Goal: Task Accomplishment & Management: Complete application form

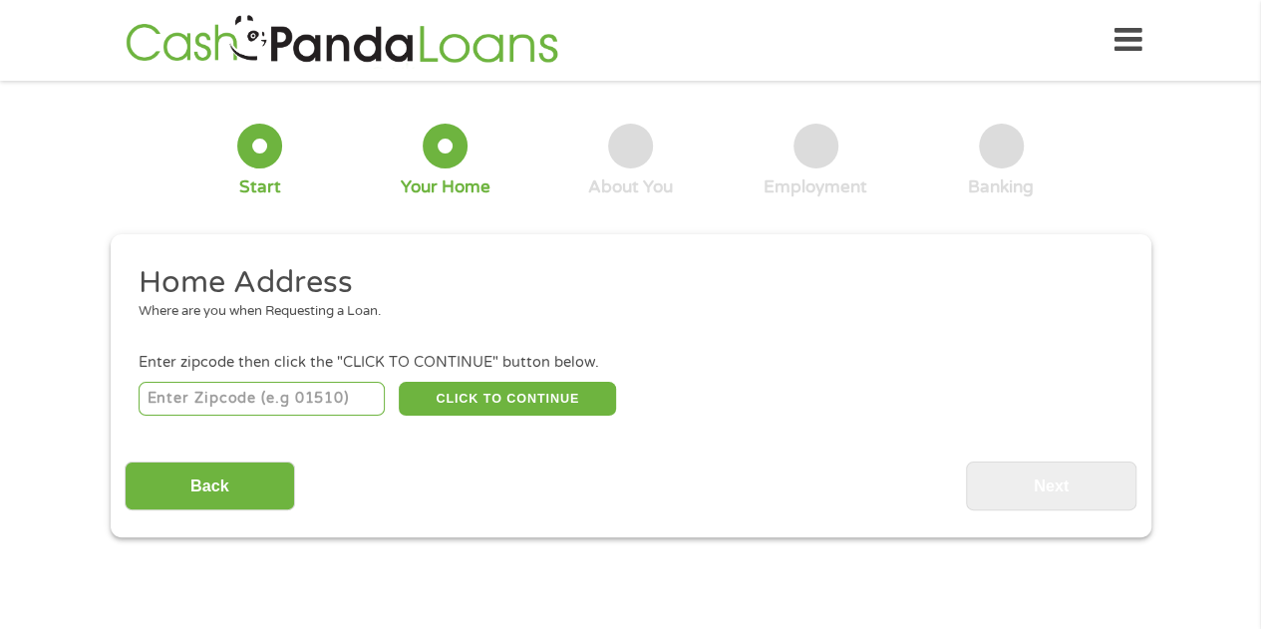
click at [331, 392] on input "number" at bounding box center [262, 399] width 246 height 34
type input "85301"
click at [541, 393] on button "CLICK TO CONTINUE" at bounding box center [507, 399] width 217 height 34
type input "85301"
type input "[GEOGRAPHIC_DATA]"
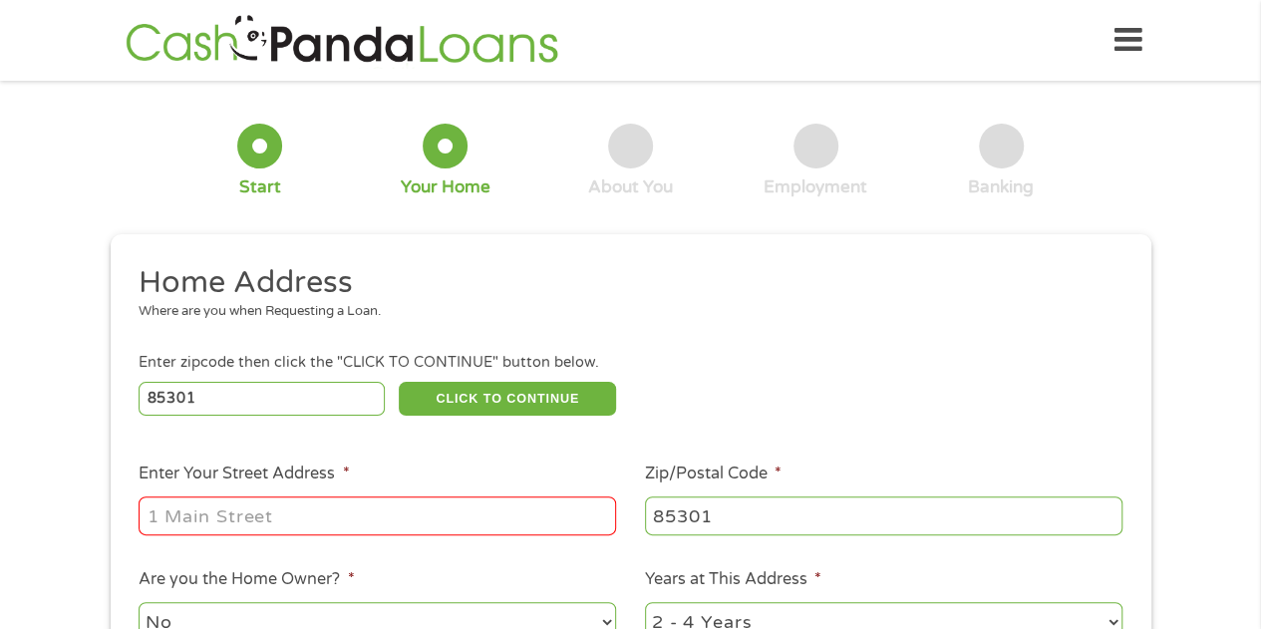
click at [357, 513] on input "Enter Your Street Address *" at bounding box center [377, 515] width 477 height 38
type input "[STREET_ADDRESS]"
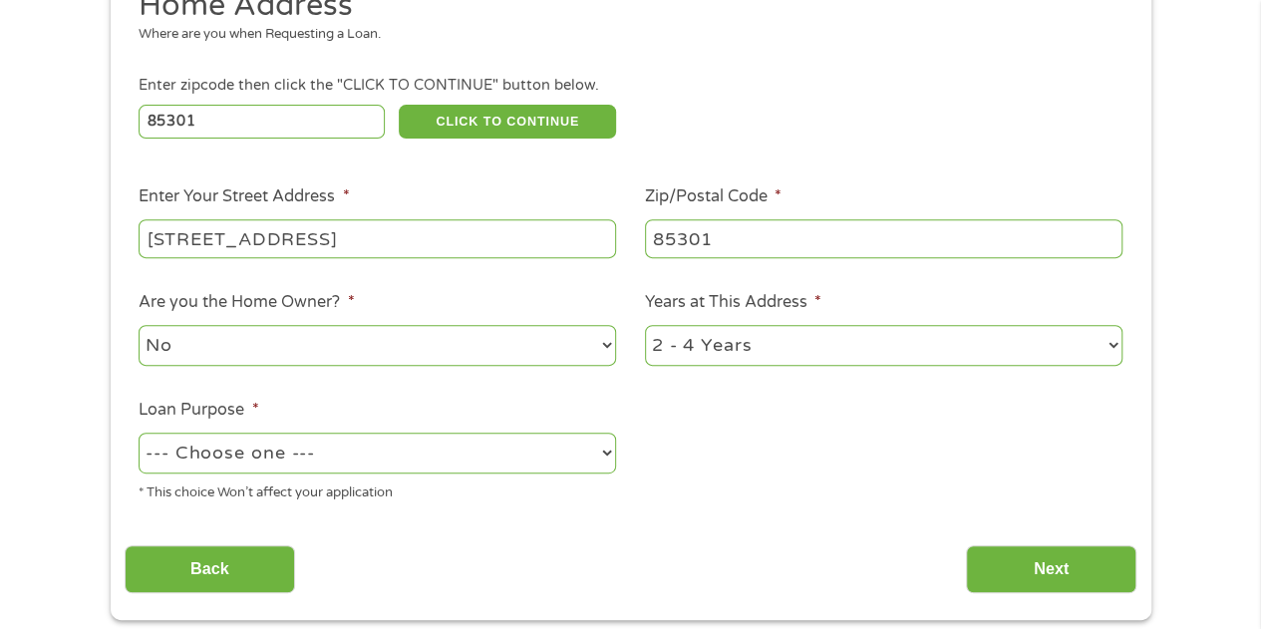
scroll to position [498, 0]
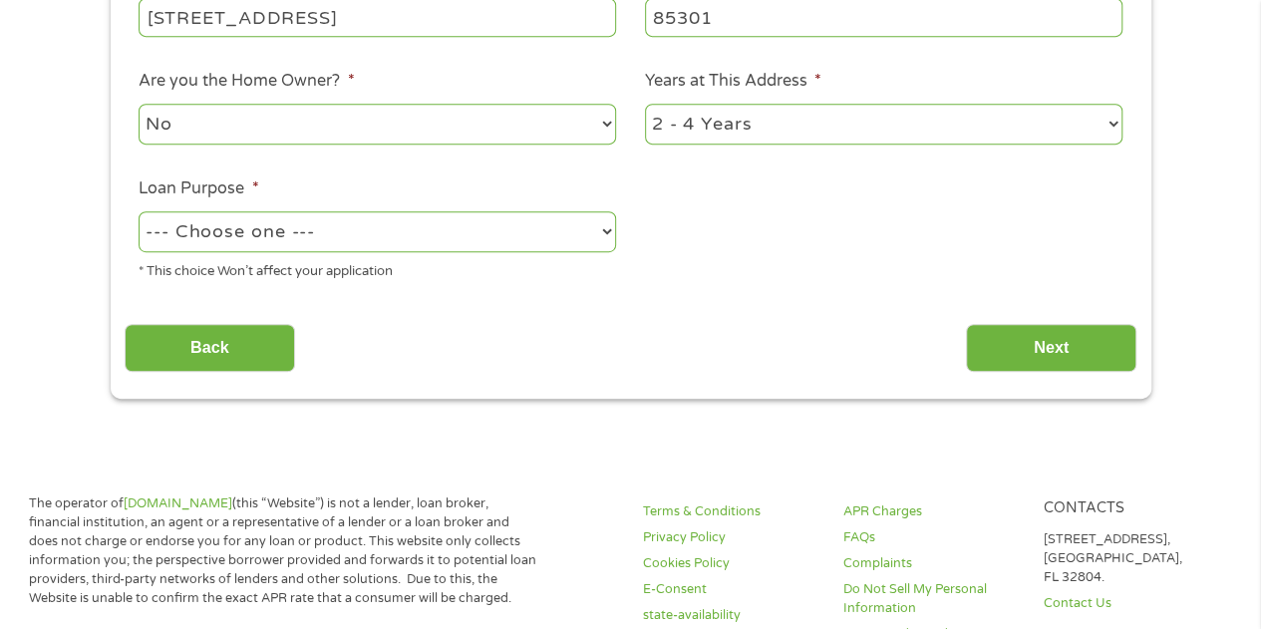
click at [616, 125] on li "Are you the Home Owner? * No Yes" at bounding box center [378, 108] width 506 height 79
click at [605, 123] on select "No Yes" at bounding box center [377, 124] width 477 height 41
click at [139, 105] on select "No Yes" at bounding box center [377, 124] width 477 height 41
click at [600, 123] on select "No Yes" at bounding box center [377, 124] width 477 height 41
select select "no"
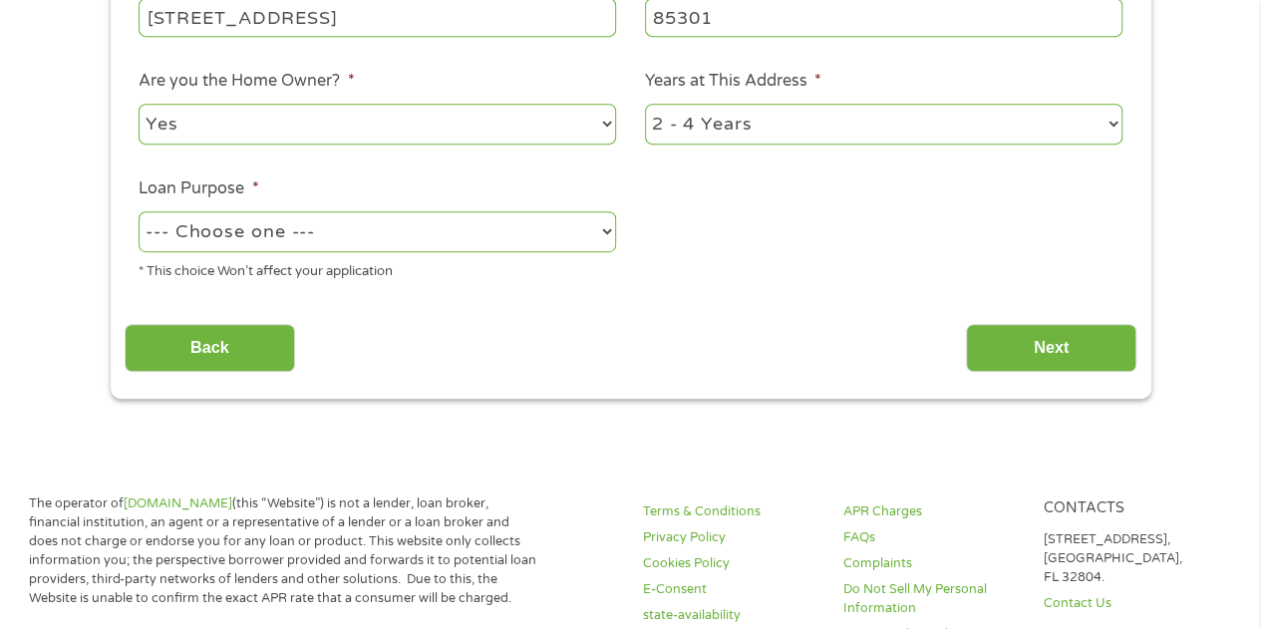
click at [139, 105] on select "No Yes" at bounding box center [377, 124] width 477 height 41
click at [466, 244] on select "--- Choose one --- Pay Bills Debt Consolidation Home Improvement Major Purchase…" at bounding box center [377, 231] width 477 height 41
select select "paybills"
click at [139, 212] on select "--- Choose one --- Pay Bills Debt Consolidation Home Improvement Major Purchase…" at bounding box center [377, 231] width 477 height 41
click at [1056, 358] on input "Next" at bounding box center [1051, 348] width 170 height 49
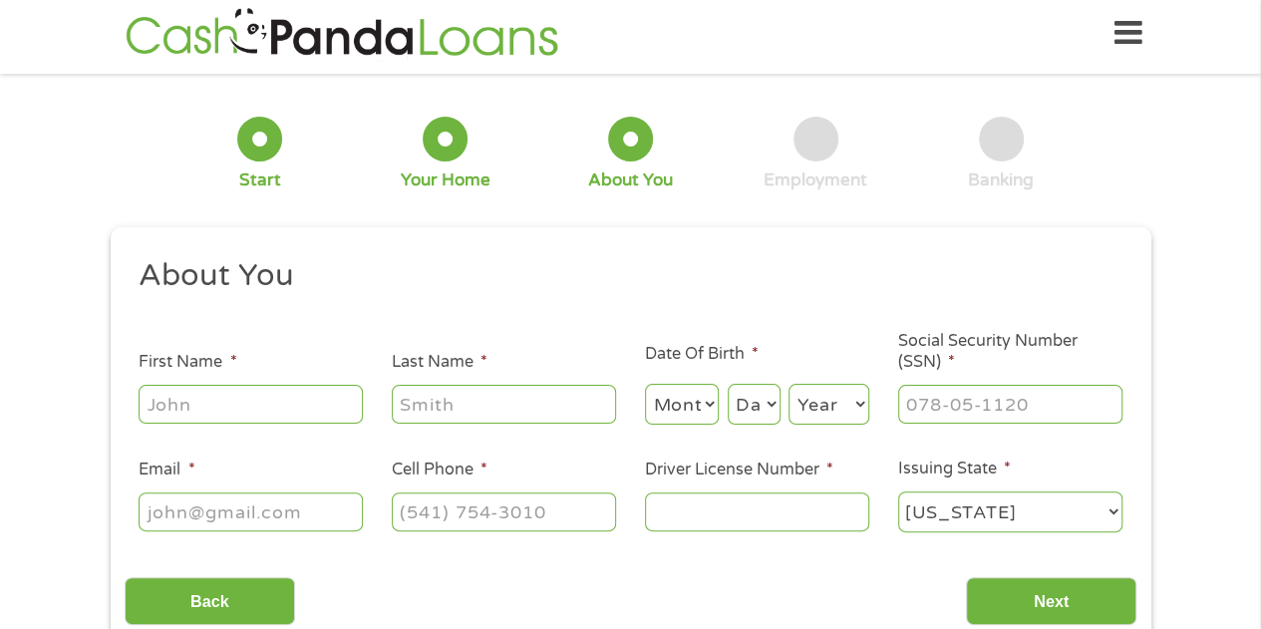
scroll to position [0, 0]
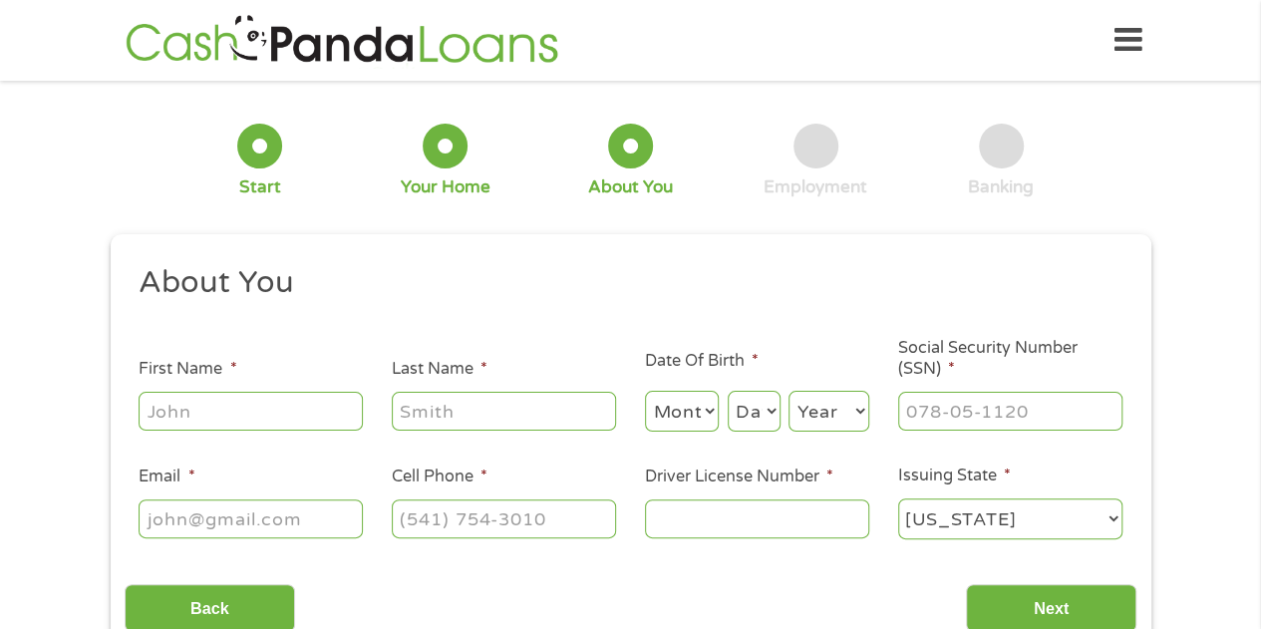
click at [205, 404] on input "First Name *" at bounding box center [251, 411] width 224 height 38
type input "[PERSON_NAME]"
type input "Kludo"
type input "[EMAIL_ADDRESS][DOMAIN_NAME]"
type input "[PHONE_NUMBER]"
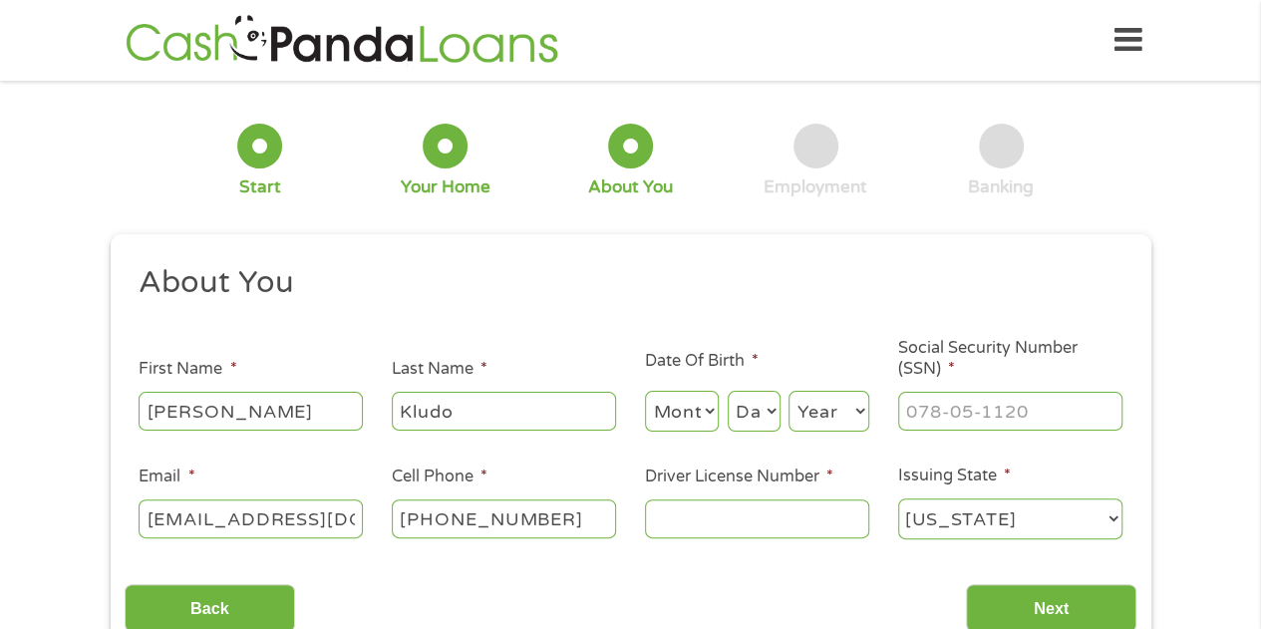
click at [699, 403] on select "Month 1 2 3 4 5 6 7 8 9 10 11 12" at bounding box center [682, 411] width 75 height 41
select select "11"
click at [645, 392] on select "Month 1 2 3 4 5 6 7 8 9 10 11 12" at bounding box center [682, 411] width 75 height 41
click at [758, 410] on select "Day 1 2 3 4 5 6 7 8 9 10 11 12 13 14 15 16 17 18 19 20 21 22 23 24 25 26 27 28 …" at bounding box center [753, 411] width 53 height 41
select select "19"
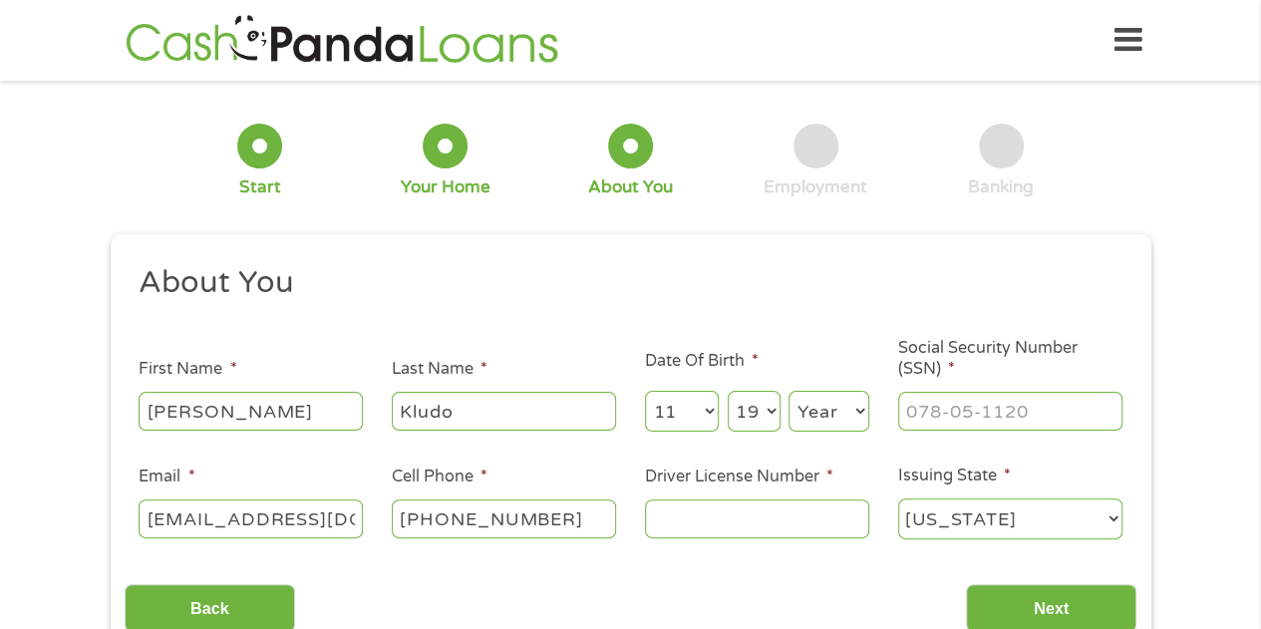
click at [727, 392] on select "Day 1 2 3 4 5 6 7 8 9 10 11 12 13 14 15 16 17 18 19 20 21 22 23 24 25 26 27 28 …" at bounding box center [753, 411] width 53 height 41
click at [850, 412] on select "Year [DATE] 2006 2005 2004 2003 2002 2001 2000 1999 1998 1997 1996 1995 1994 19…" at bounding box center [828, 411] width 81 height 41
select select "1972"
click at [788, 392] on select "Year [DATE] 2006 2005 2004 2003 2002 2001 2000 1999 1998 1997 1996 1995 1994 19…" at bounding box center [828, 411] width 81 height 41
click at [984, 396] on input "___-__-____" at bounding box center [1010, 411] width 224 height 38
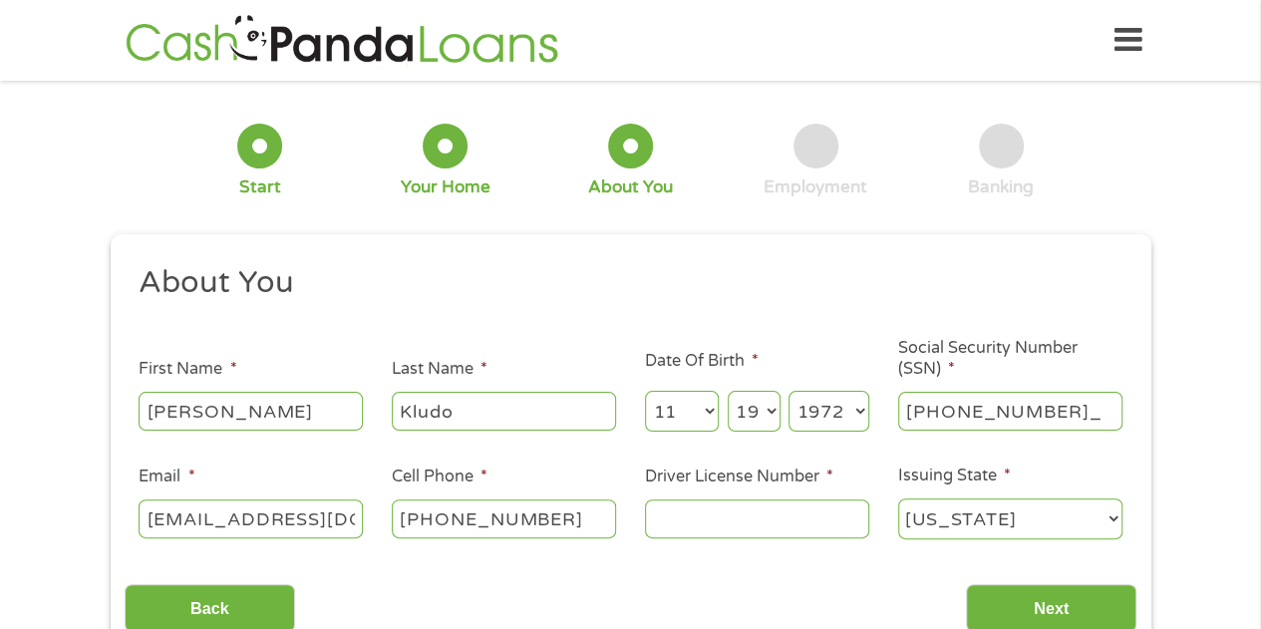
type input "601-50-5872"
click at [824, 507] on input "Driver License Number *" at bounding box center [757, 518] width 224 height 38
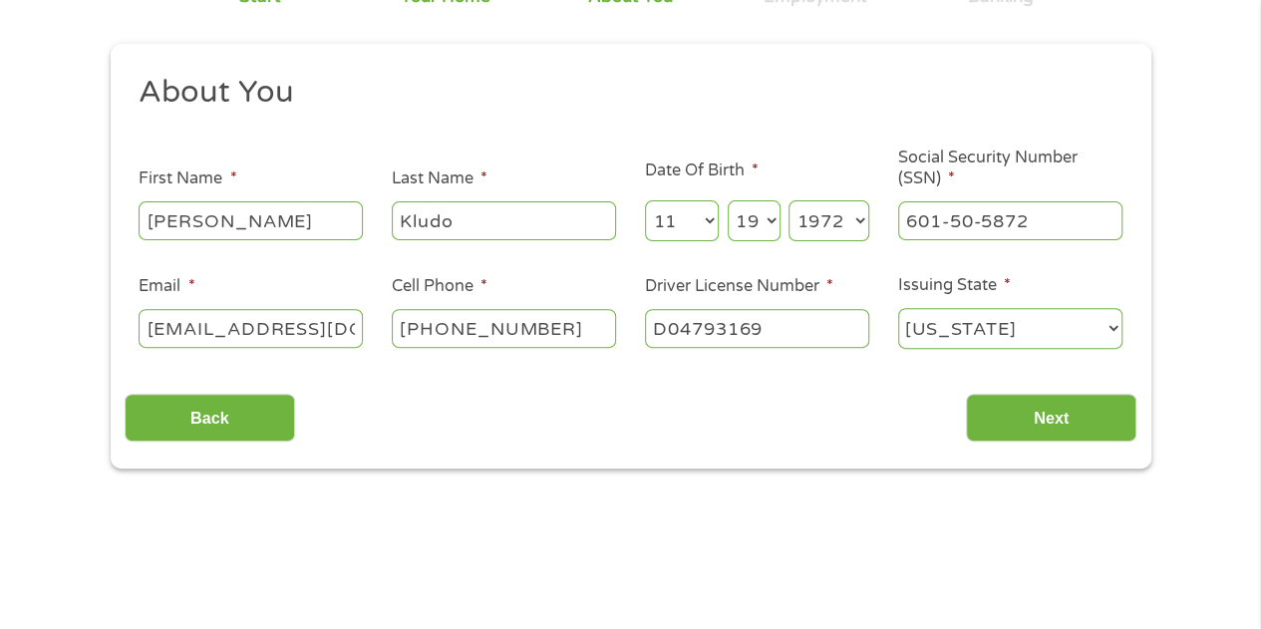
scroll to position [199, 0]
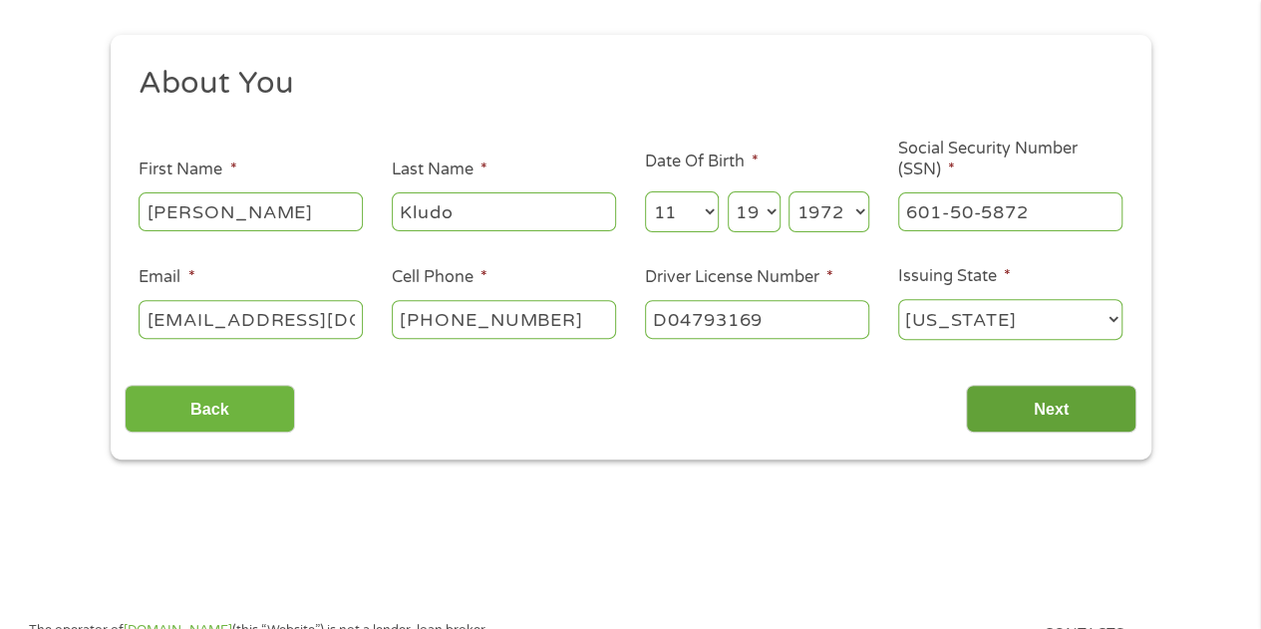
type input "D04793169"
click at [1032, 414] on input "Next" at bounding box center [1051, 409] width 170 height 49
click at [1044, 416] on input "Next" at bounding box center [1051, 409] width 170 height 49
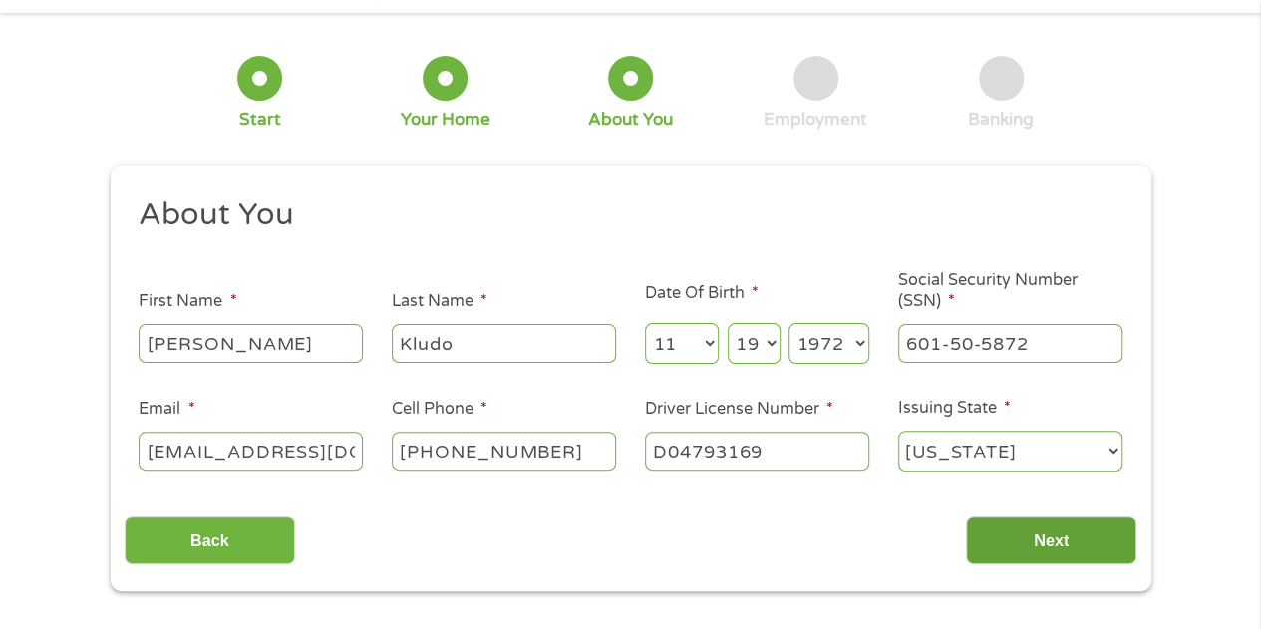
scroll to position [100, 0]
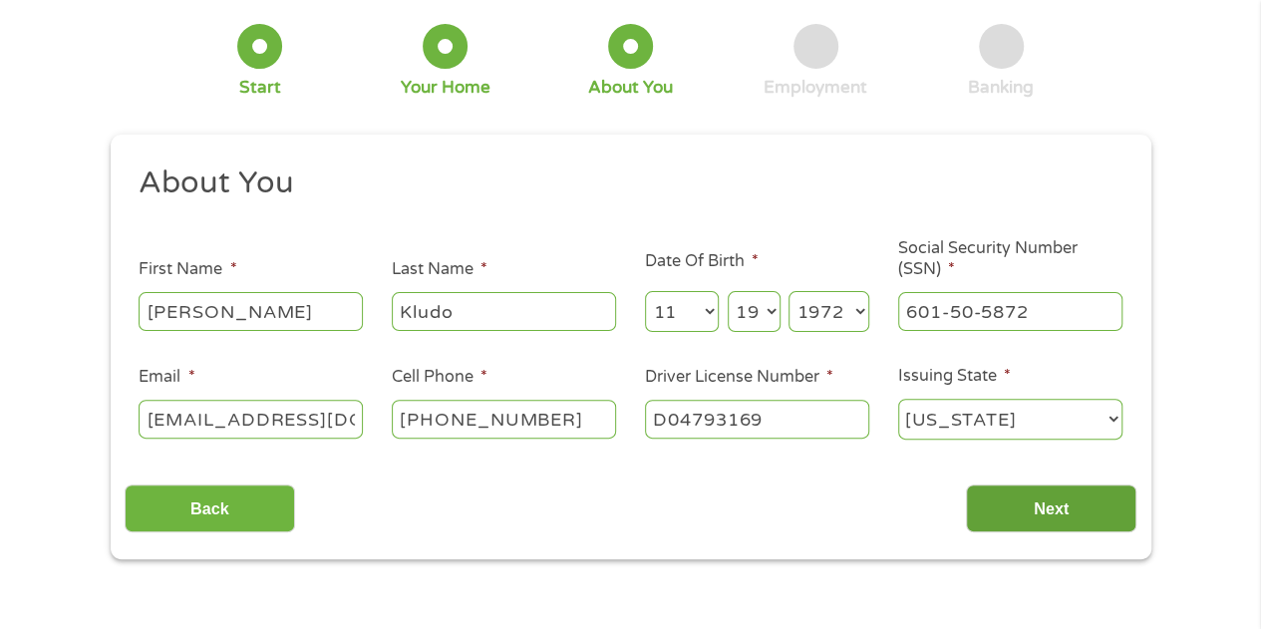
click at [1058, 511] on input "Next" at bounding box center [1051, 508] width 170 height 49
click at [1057, 511] on input "Next" at bounding box center [1051, 508] width 170 height 49
click at [1057, 510] on input "Next" at bounding box center [1051, 508] width 170 height 49
click at [799, 415] on input "D04793169" at bounding box center [757, 419] width 224 height 38
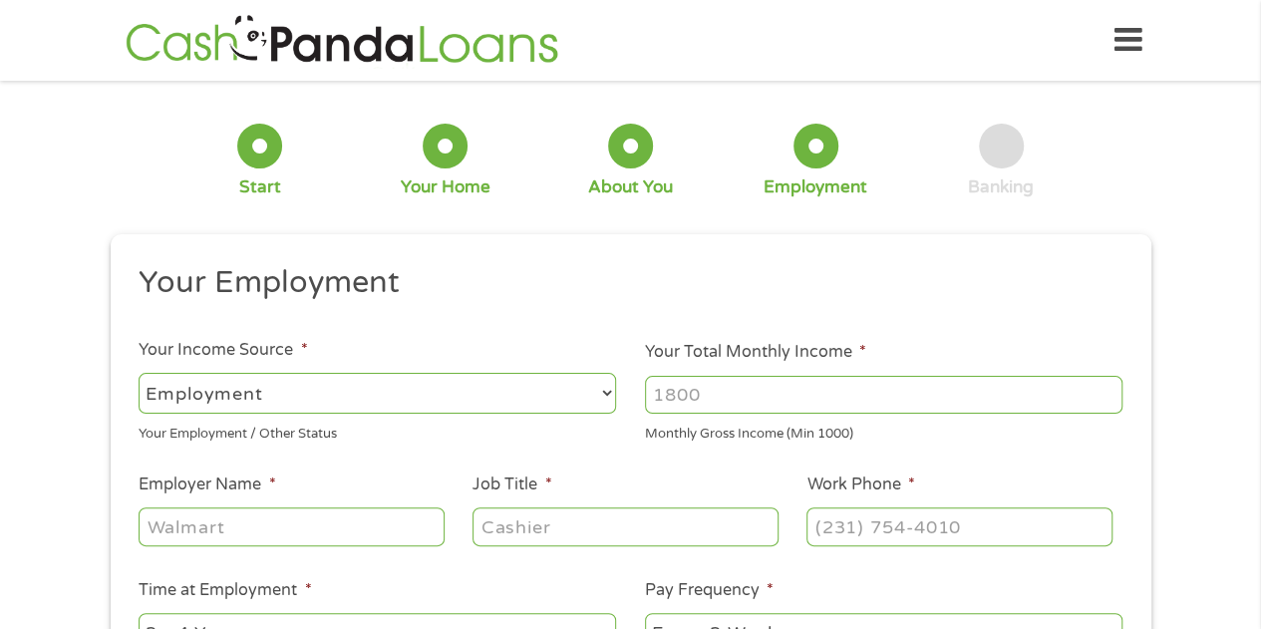
scroll to position [399, 0]
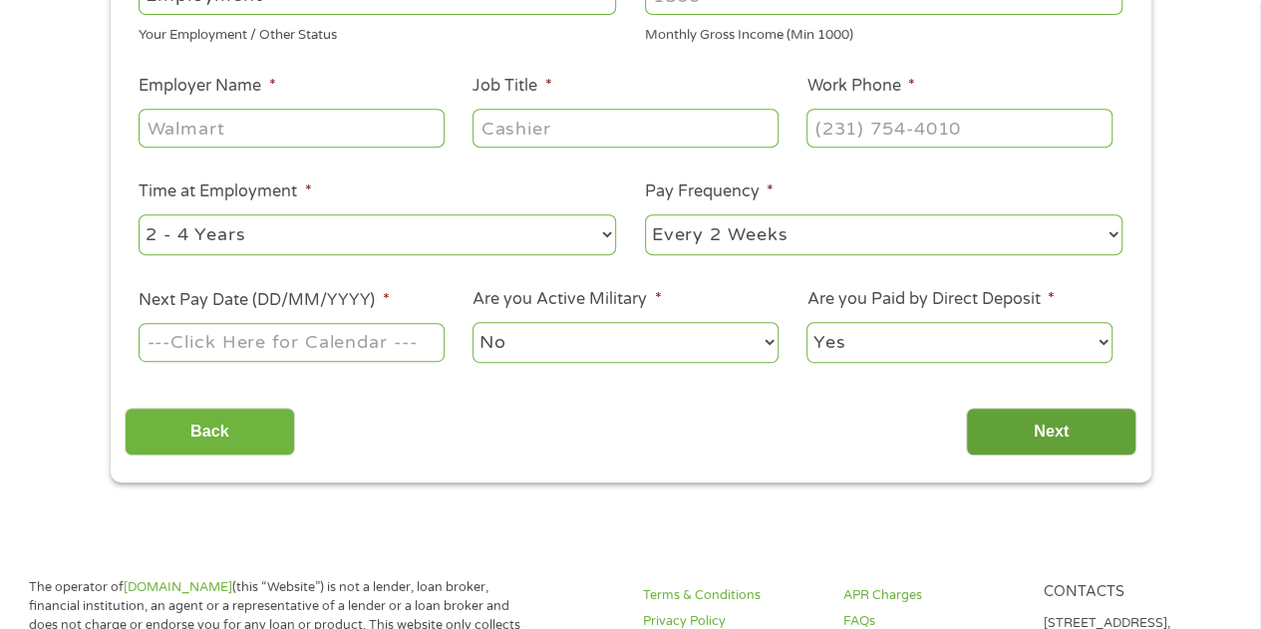
click at [1047, 435] on input "Next" at bounding box center [1051, 432] width 170 height 49
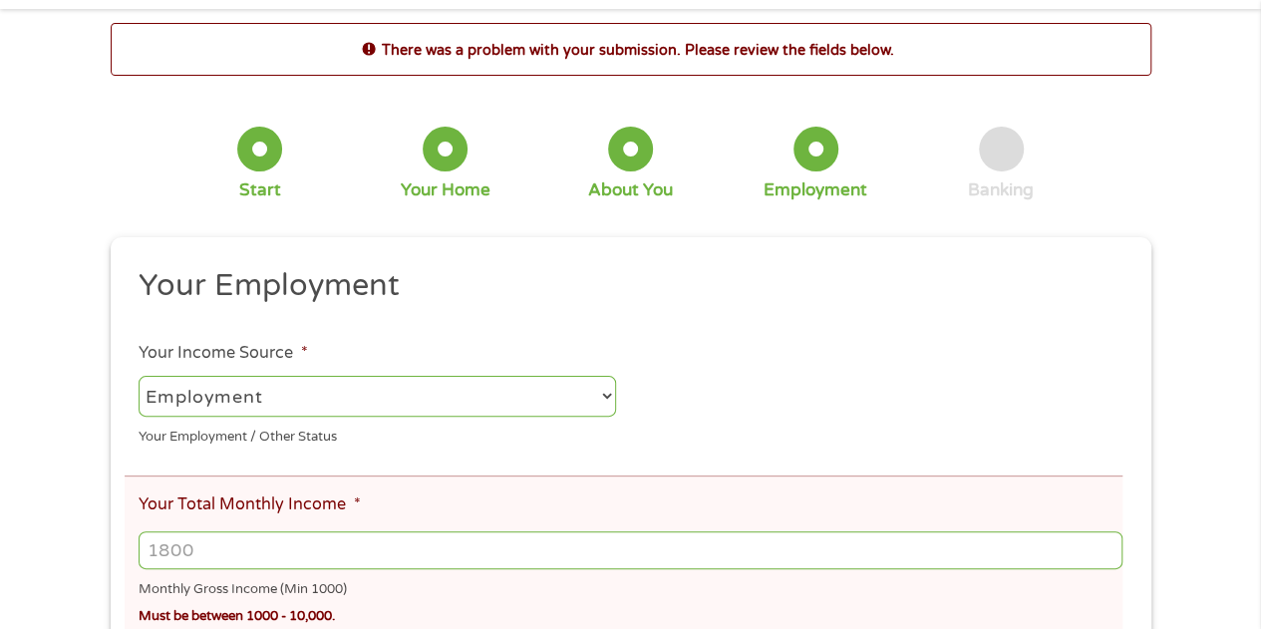
scroll to position [100, 0]
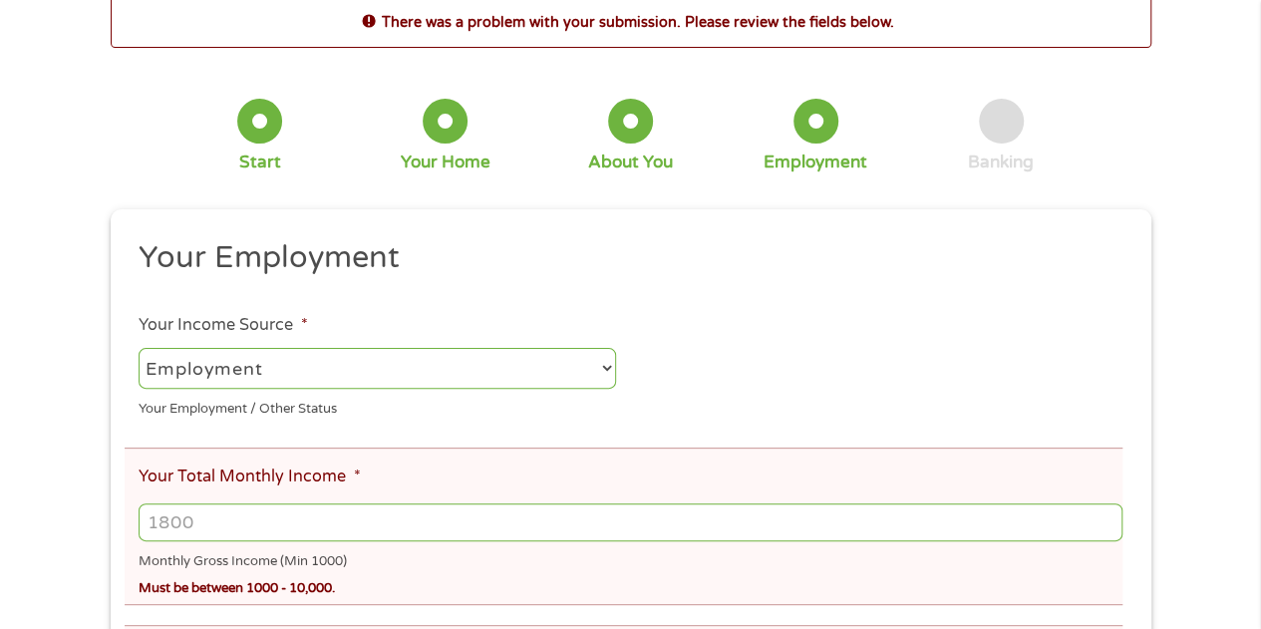
drag, startPoint x: 594, startPoint y: 368, endPoint x: 581, endPoint y: 364, distance: 13.6
click at [594, 368] on select "--- Choose one --- Employment [DEMOGRAPHIC_DATA] Benefits" at bounding box center [377, 368] width 477 height 41
click at [139, 348] on select "--- Choose one --- Employment [DEMOGRAPHIC_DATA] Benefits" at bounding box center [377, 368] width 477 height 41
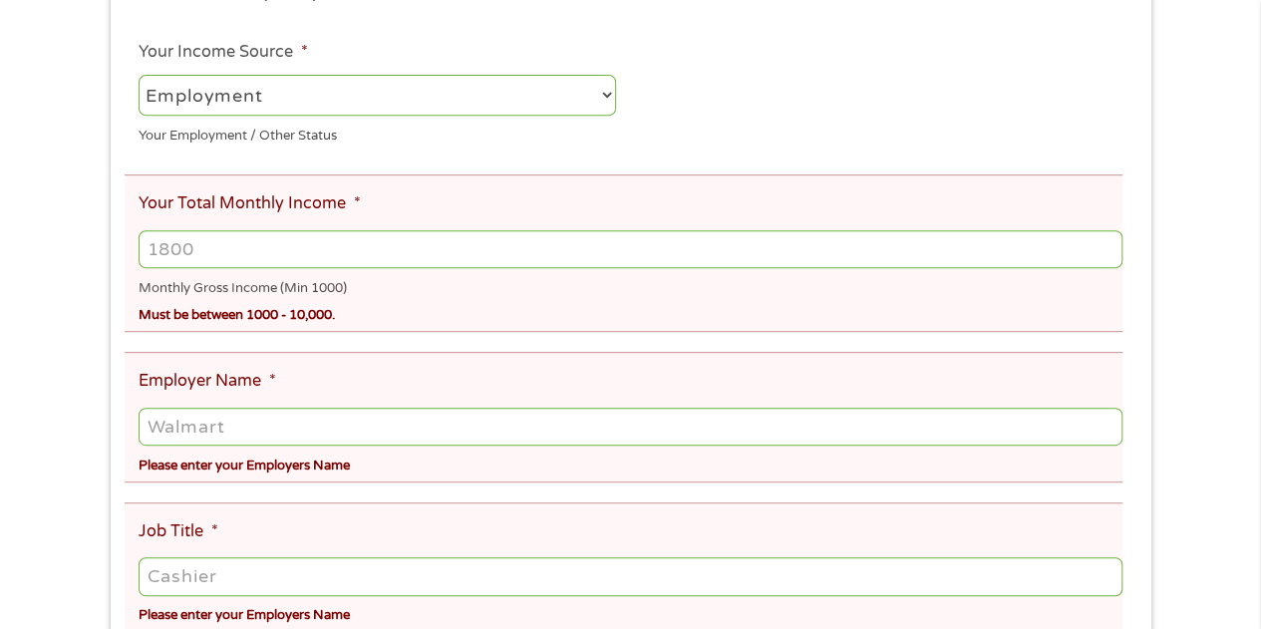
scroll to position [399, 0]
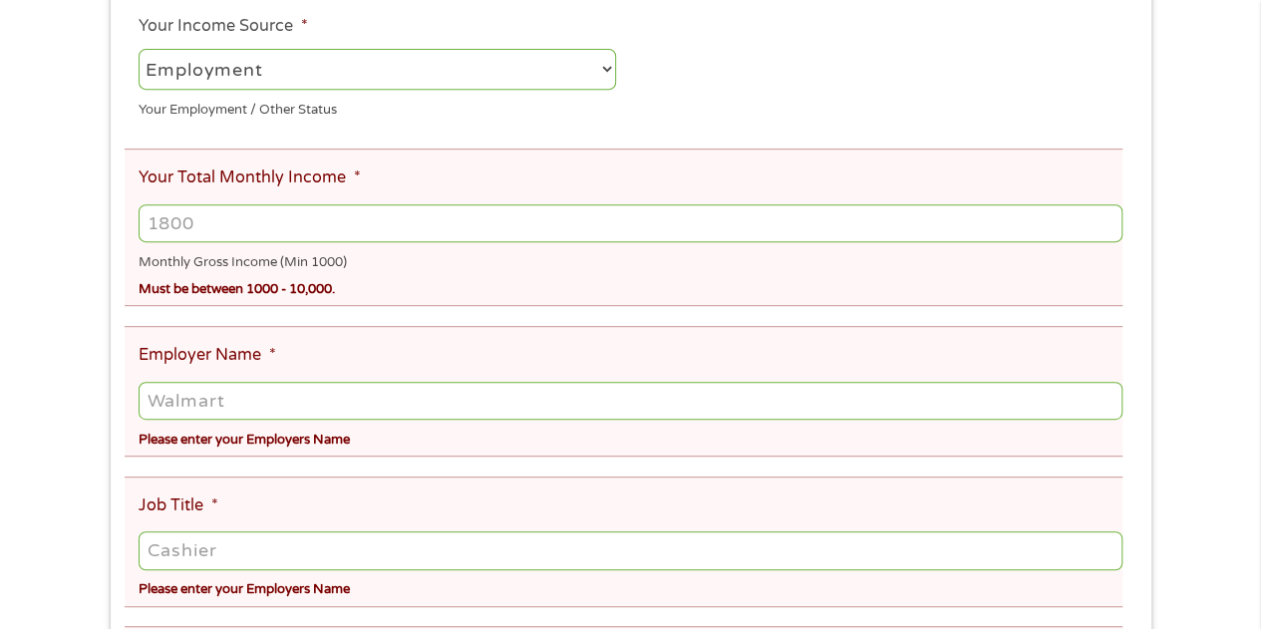
click at [251, 224] on input "Your Total Monthly Income *" at bounding box center [630, 223] width 983 height 38
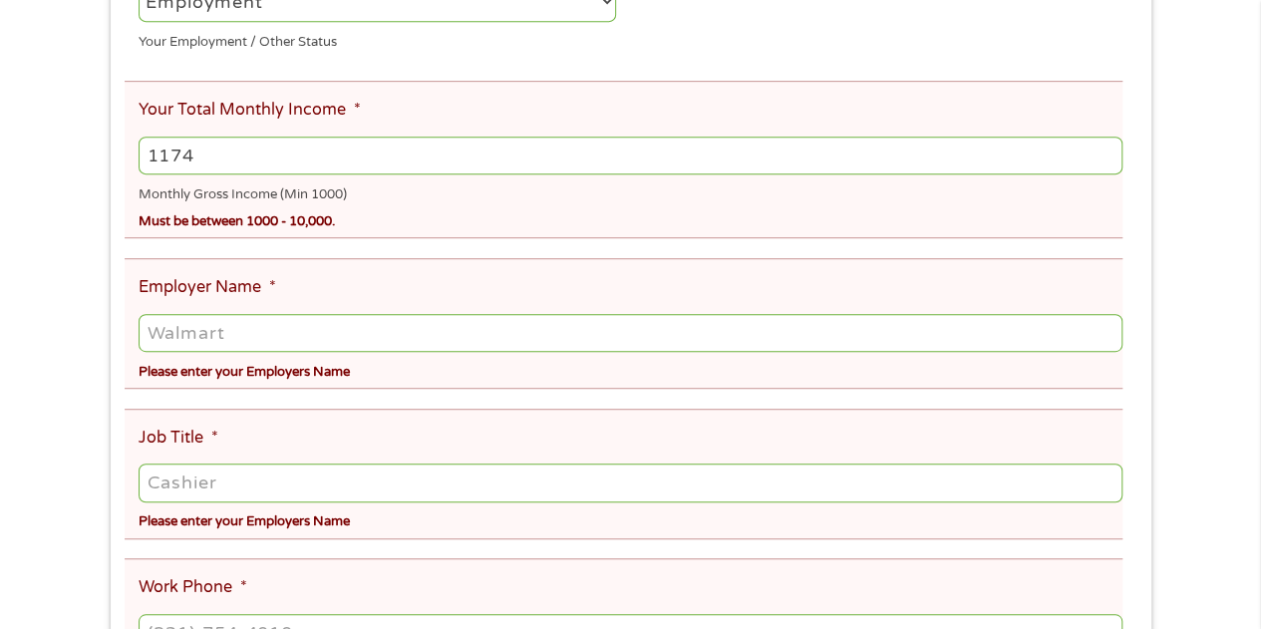
scroll to position [498, 0]
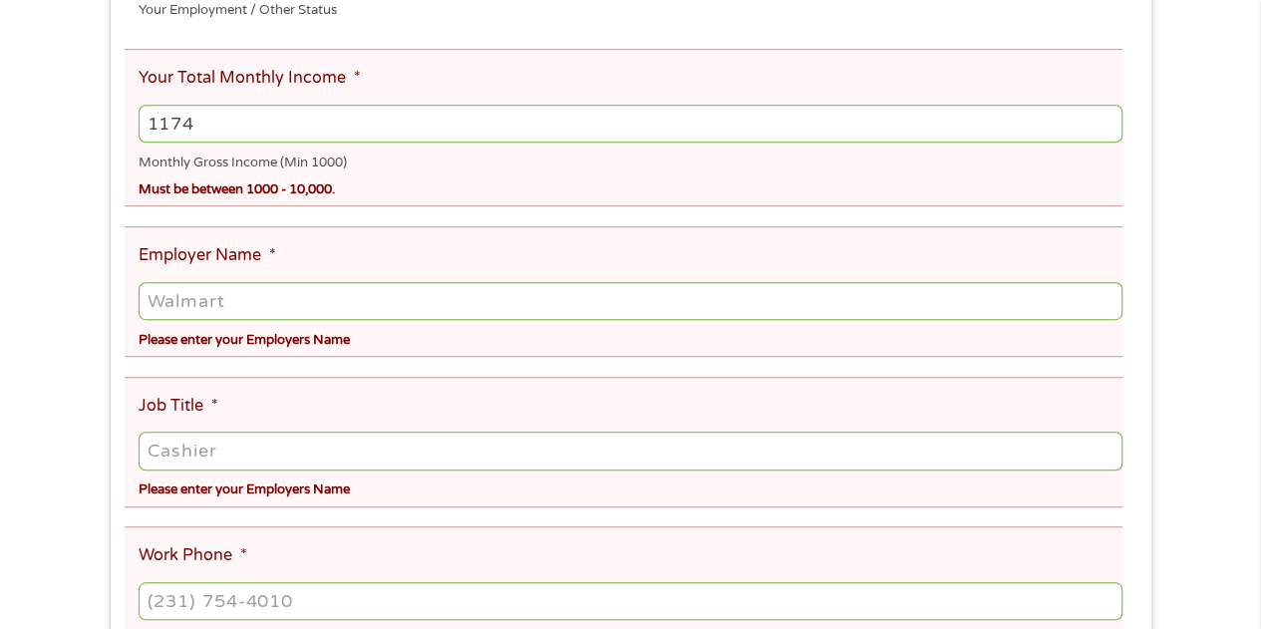
type input "1174"
click at [291, 451] on input "Job Title *" at bounding box center [630, 450] width 983 height 38
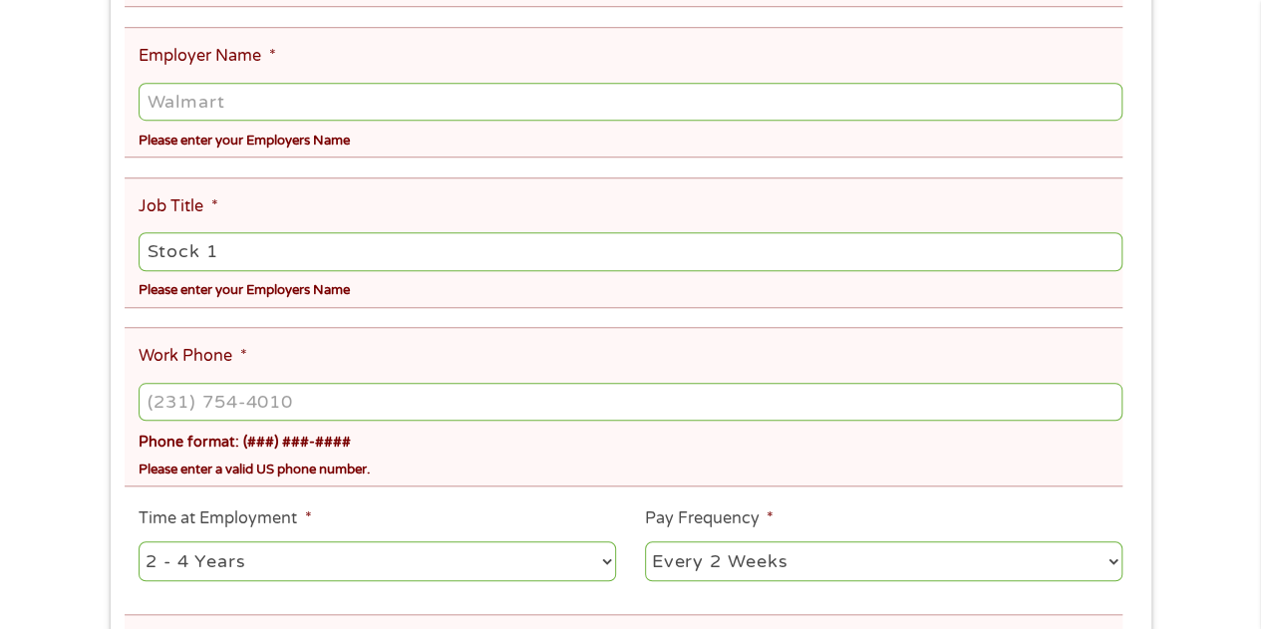
type input "Stock 1"
click at [313, 397] on input "(___) ___-____" at bounding box center [630, 402] width 983 height 38
click at [319, 396] on input "(___) ___-____" at bounding box center [630, 402] width 983 height 38
click at [155, 402] on input "(___) ___-____" at bounding box center [630, 402] width 983 height 38
type input "[PHONE_NUMBER]"
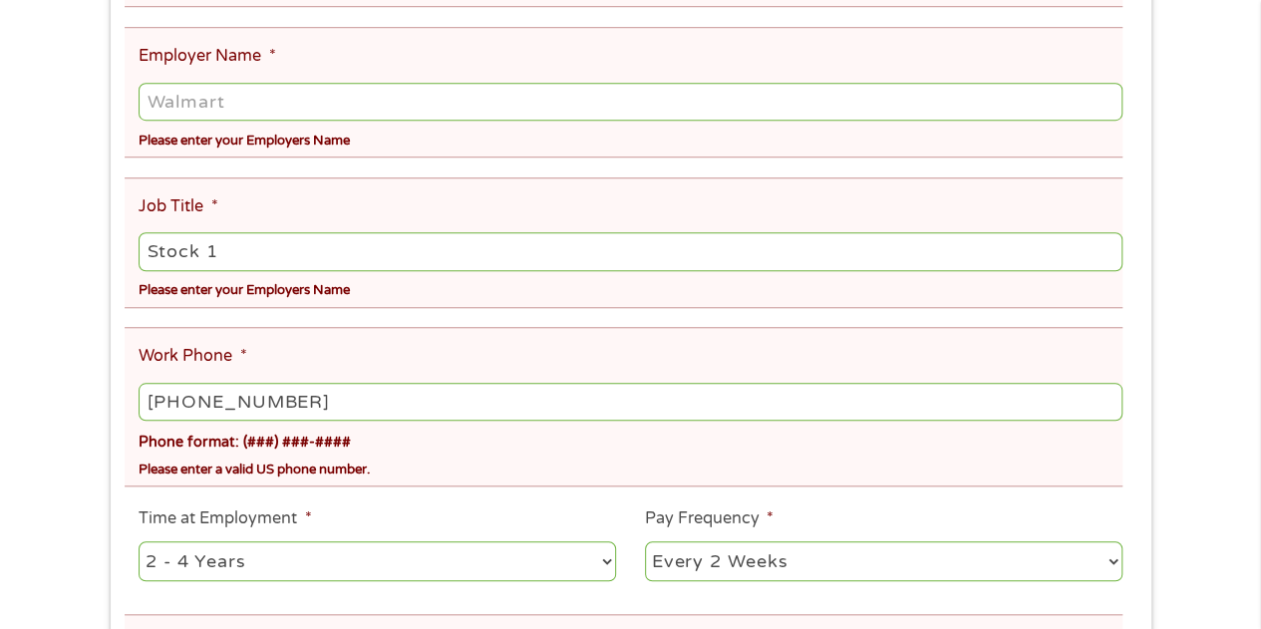
click at [1011, 472] on div "Please enter a valid US phone number." at bounding box center [630, 466] width 983 height 27
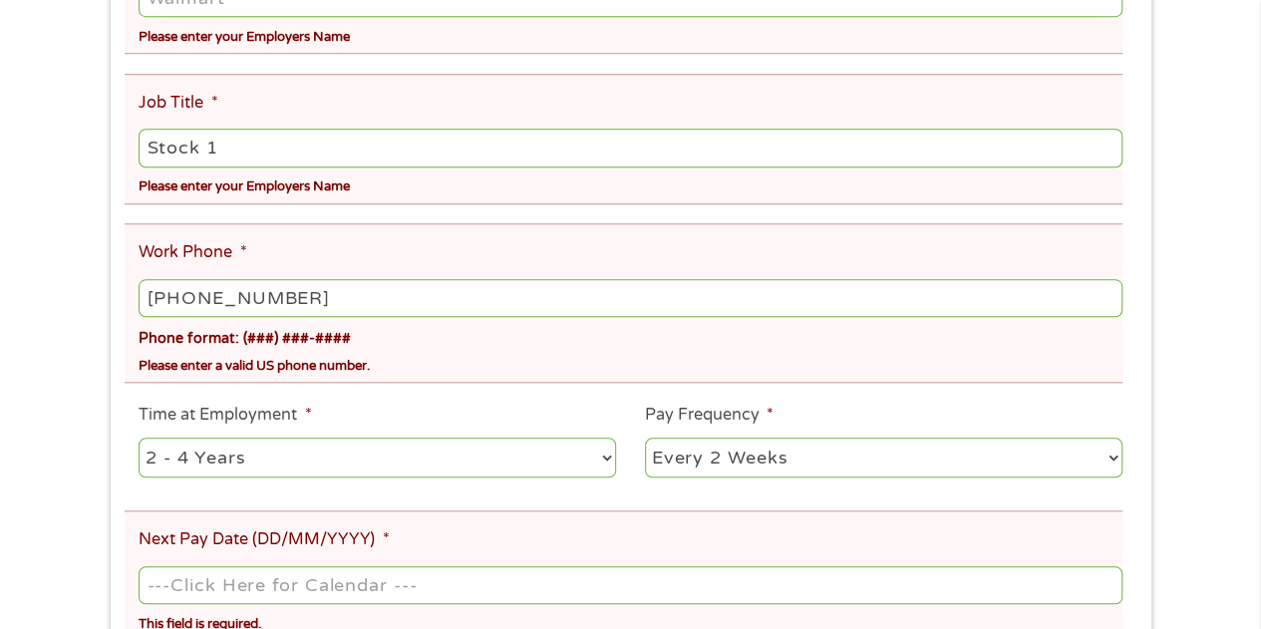
scroll to position [897, 0]
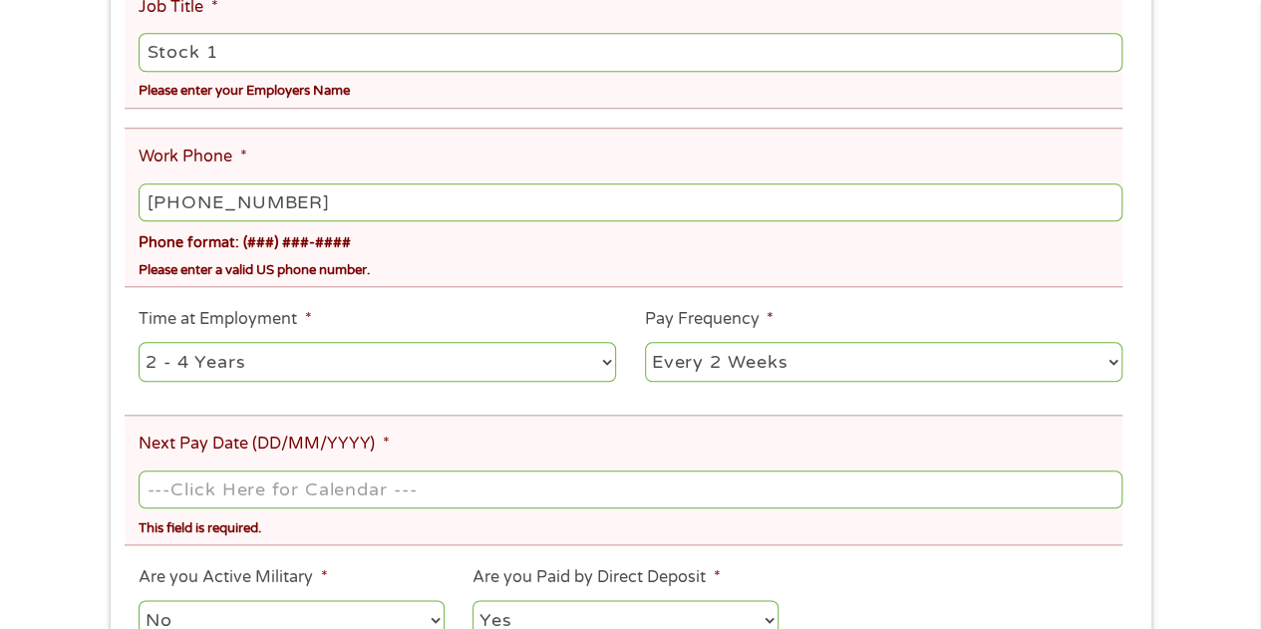
click at [596, 364] on select "--- Choose one --- 1 Year or less 1 - 2 Years 2 - 4 Years Over 4 Years" at bounding box center [377, 362] width 477 height 41
select select "12months"
click at [139, 344] on select "--- Choose one --- 1 Year or less 1 - 2 Years 2 - 4 Years Over 4 Years" at bounding box center [377, 362] width 477 height 41
click at [368, 497] on input "Next Pay Date (DD/MM/YYYY) *" at bounding box center [630, 489] width 983 height 38
click at [299, 489] on input "Next Pay Date (DD/MM/YYYY) *" at bounding box center [630, 489] width 983 height 38
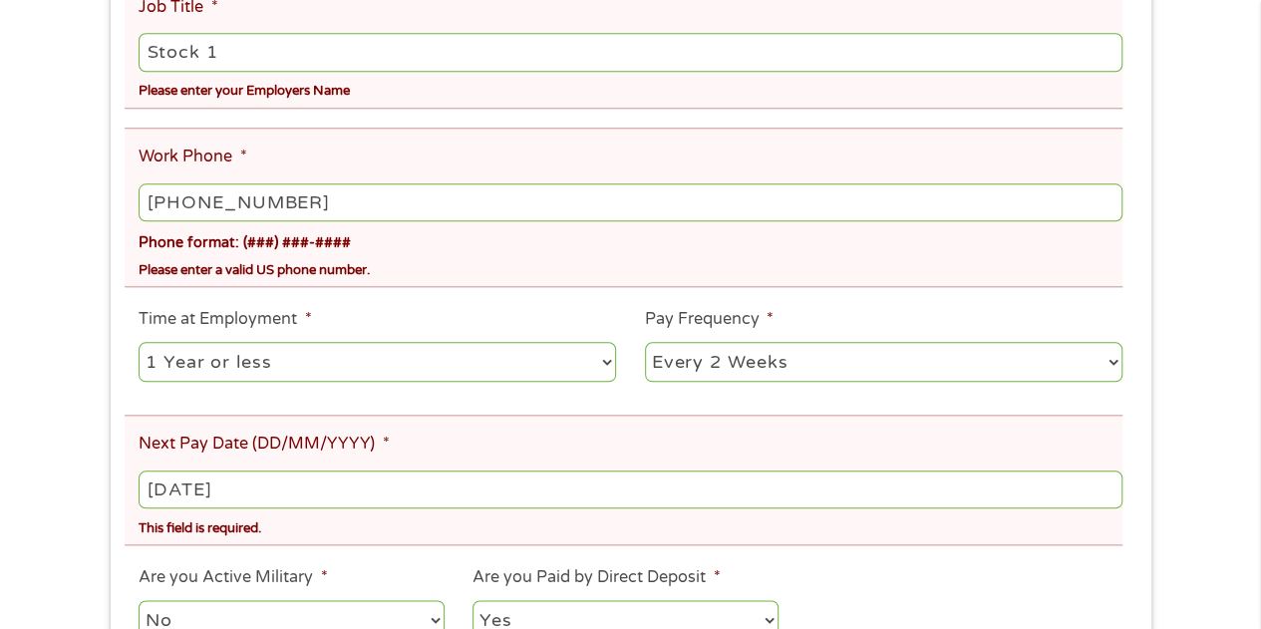
type input "[DATE]"
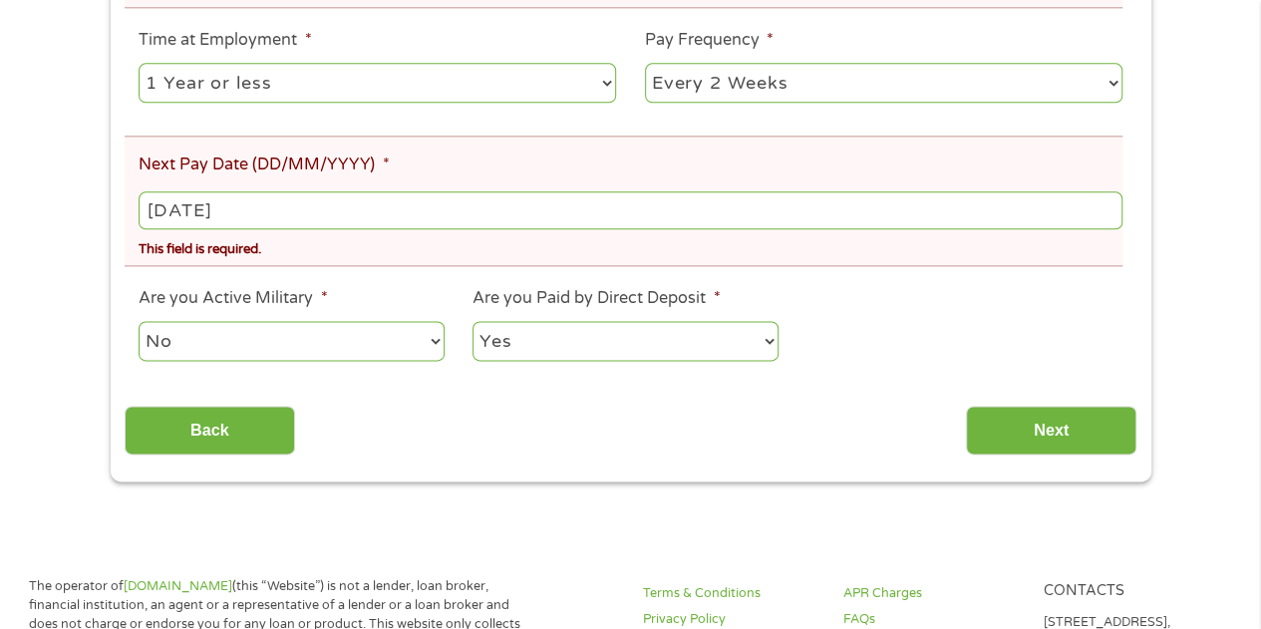
scroll to position [1196, 0]
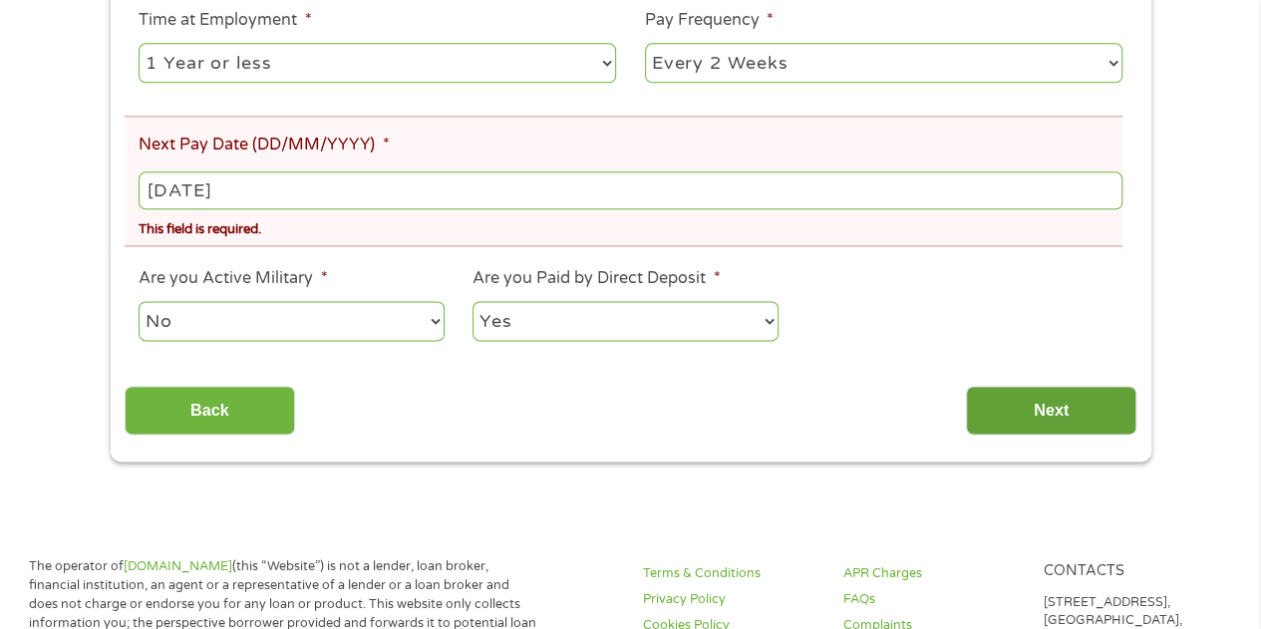
click at [1027, 412] on input "Next" at bounding box center [1051, 410] width 170 height 49
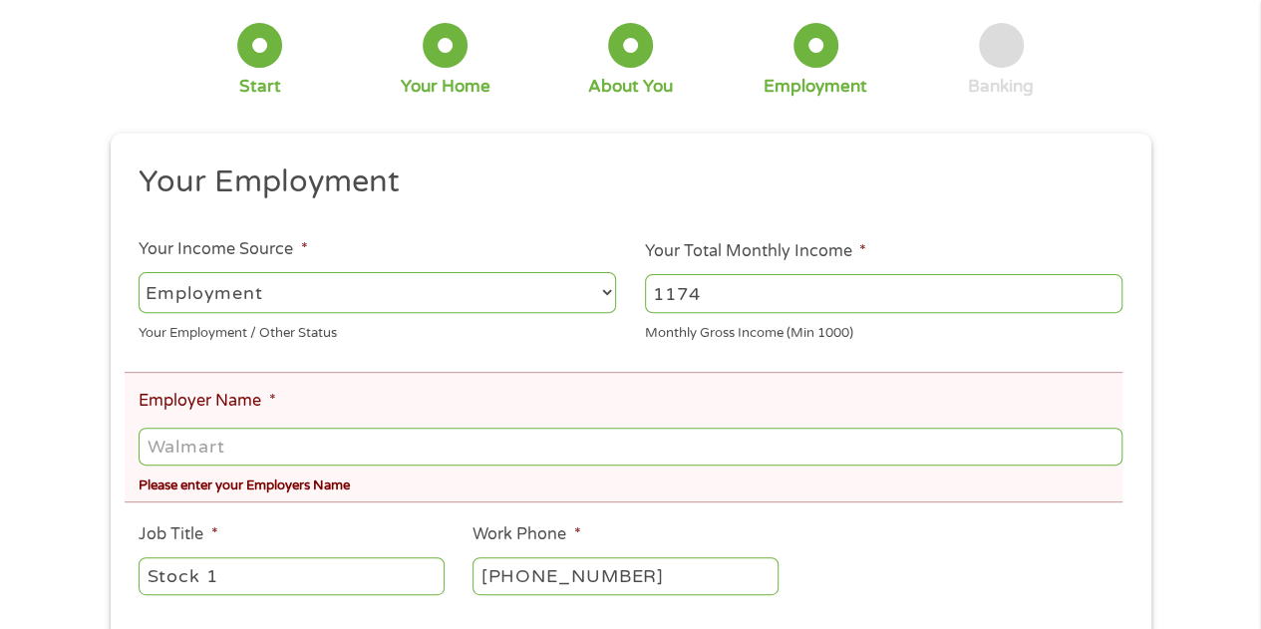
scroll to position [199, 0]
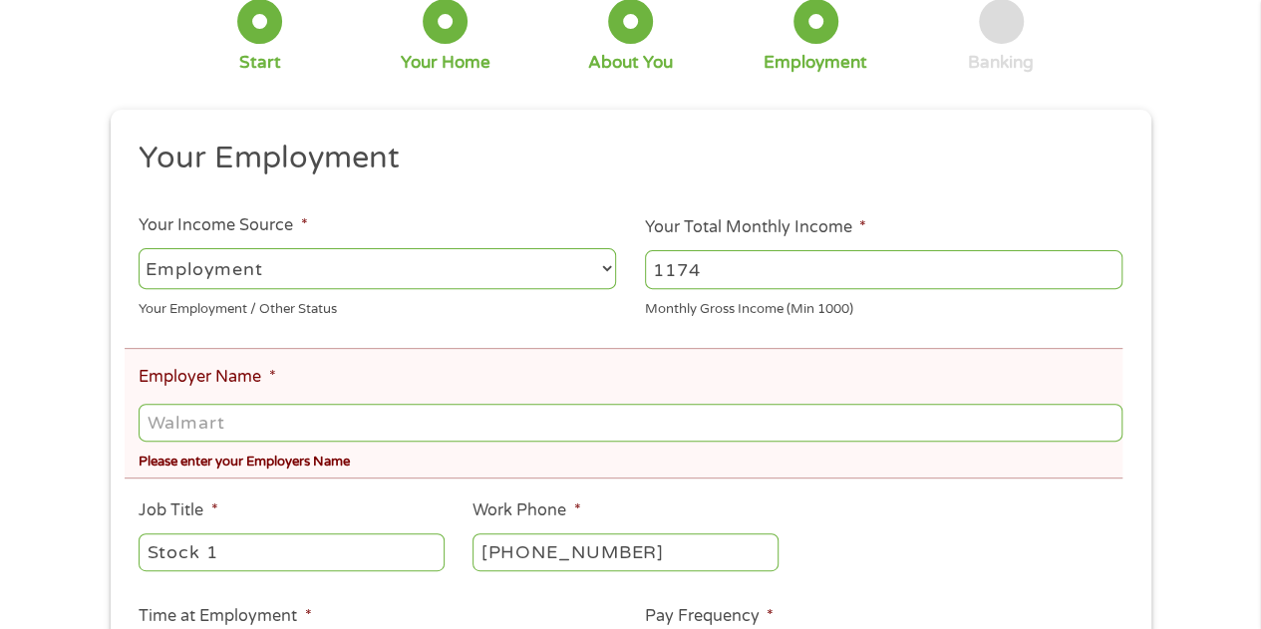
click at [384, 397] on li "Employer Name * Please enter your Employers Name" at bounding box center [623, 413] width 997 height 131
click at [265, 415] on input "Employer Name *" at bounding box center [630, 423] width 983 height 38
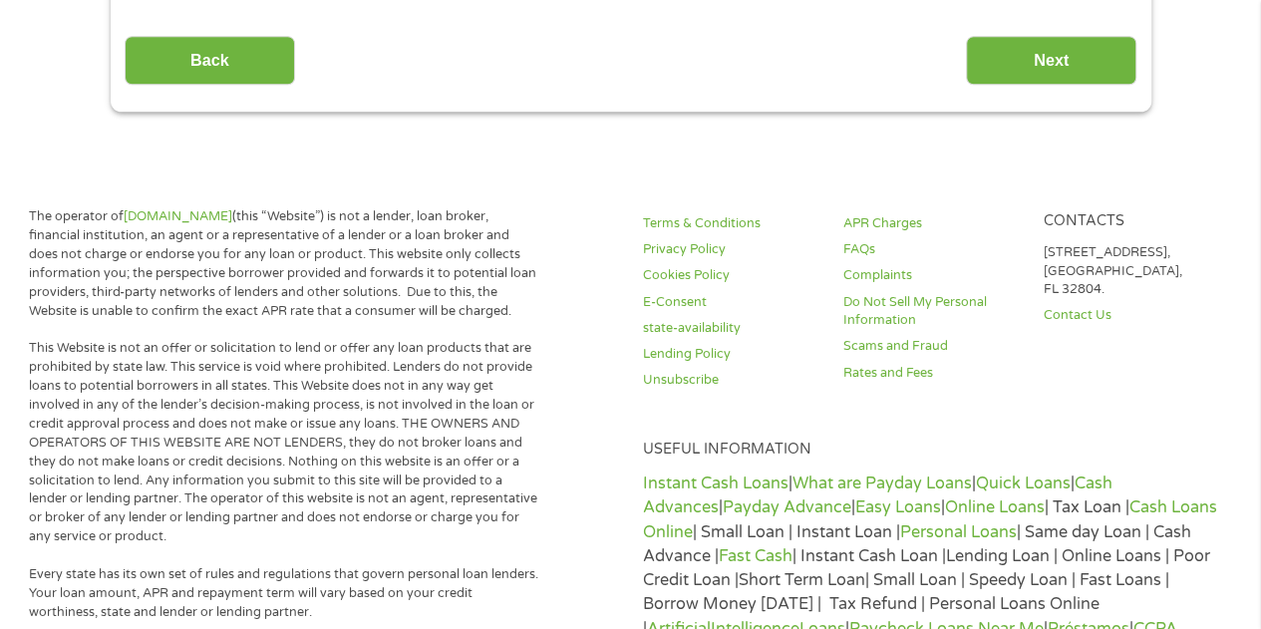
scroll to position [996, 0]
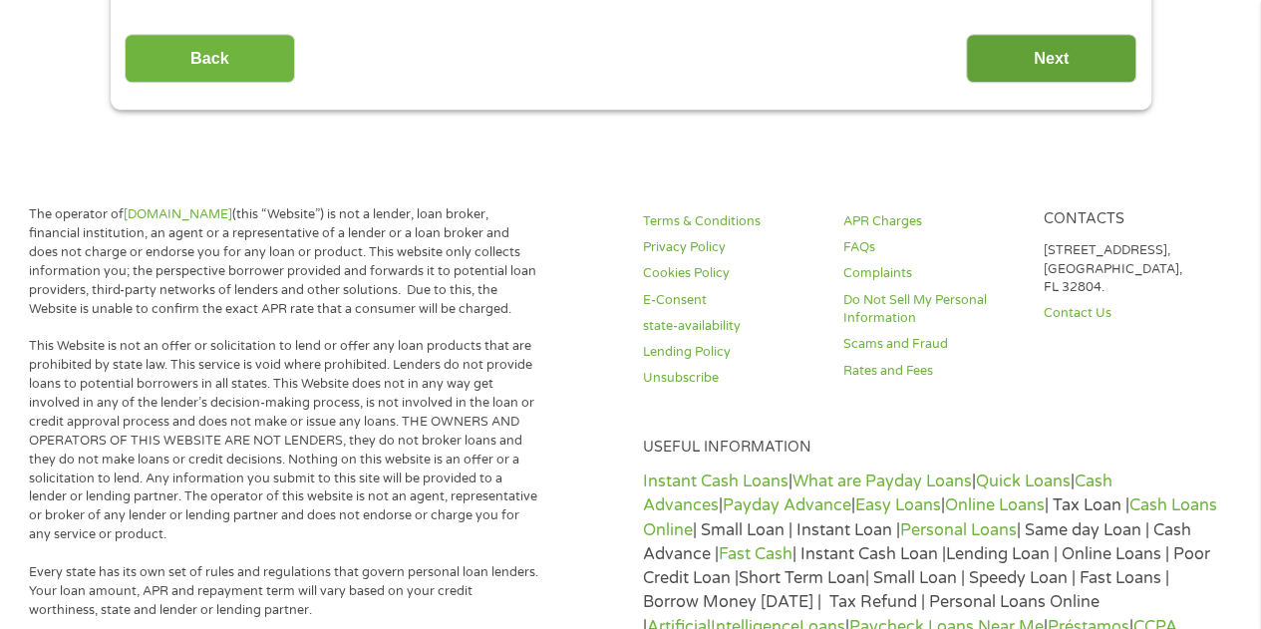
type input "Walmart"
click at [1035, 67] on input "Next" at bounding box center [1051, 58] width 170 height 49
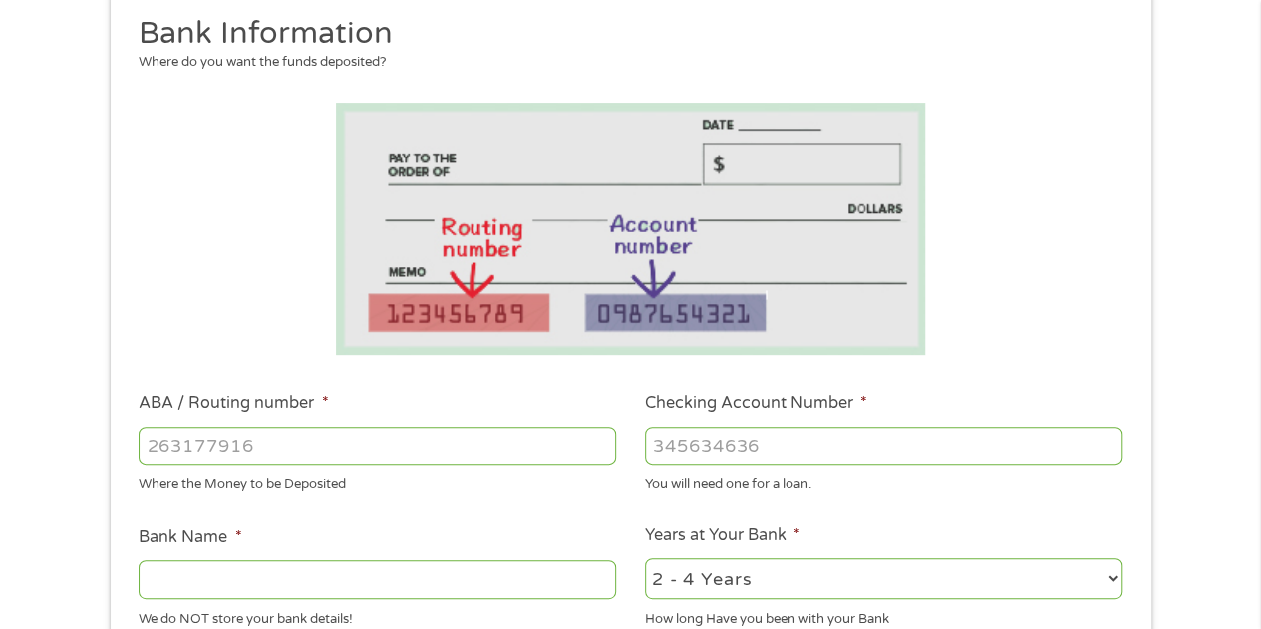
scroll to position [399, 0]
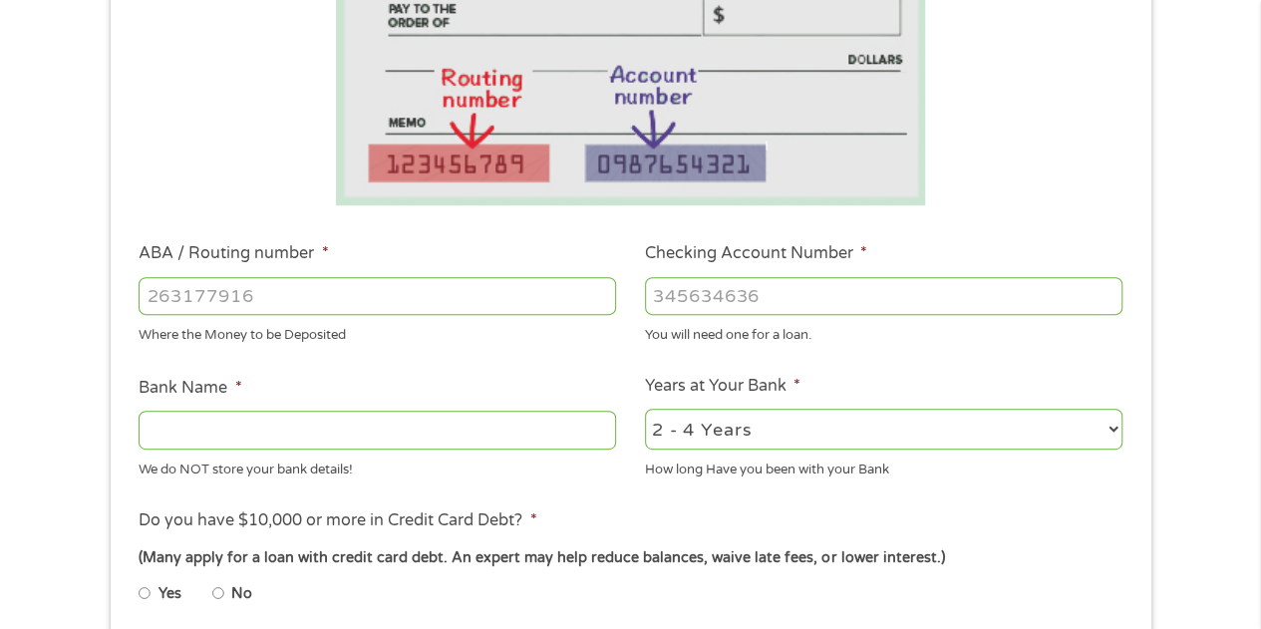
click at [286, 294] on input "ABA / Routing number *" at bounding box center [377, 296] width 477 height 38
type input "122100024"
type input "JPMORGAN CHASE BANK NA"
type input "122100024"
click at [729, 294] on input "Checking Account Number *" at bounding box center [883, 296] width 477 height 38
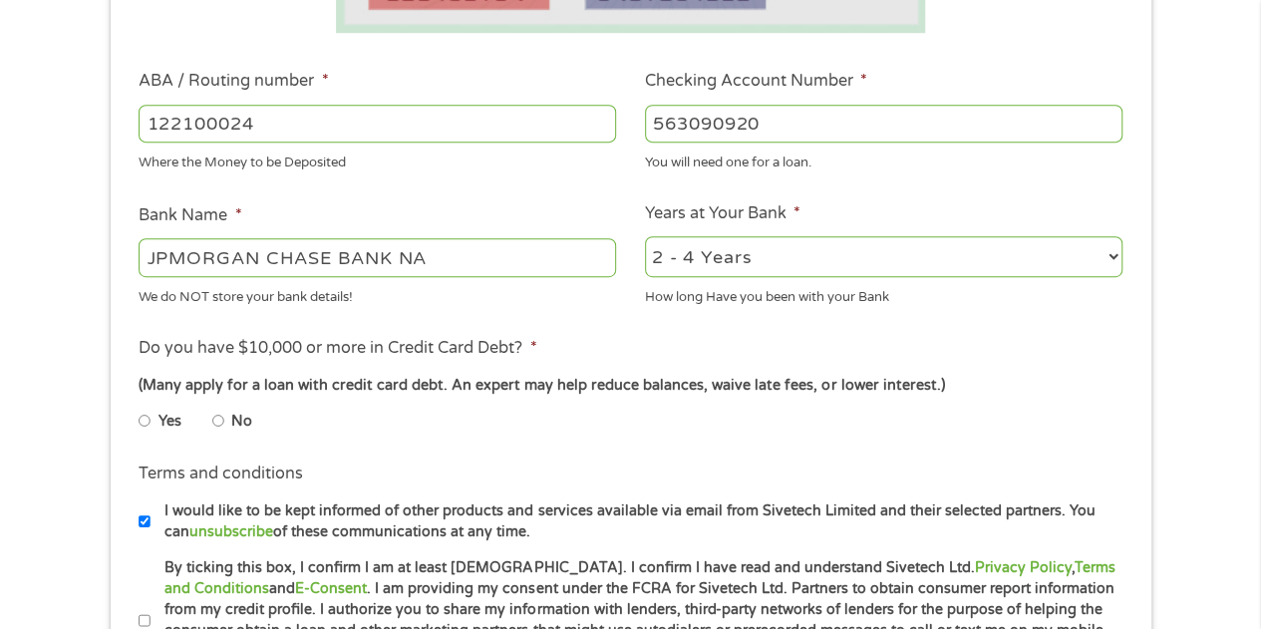
scroll to position [698, 0]
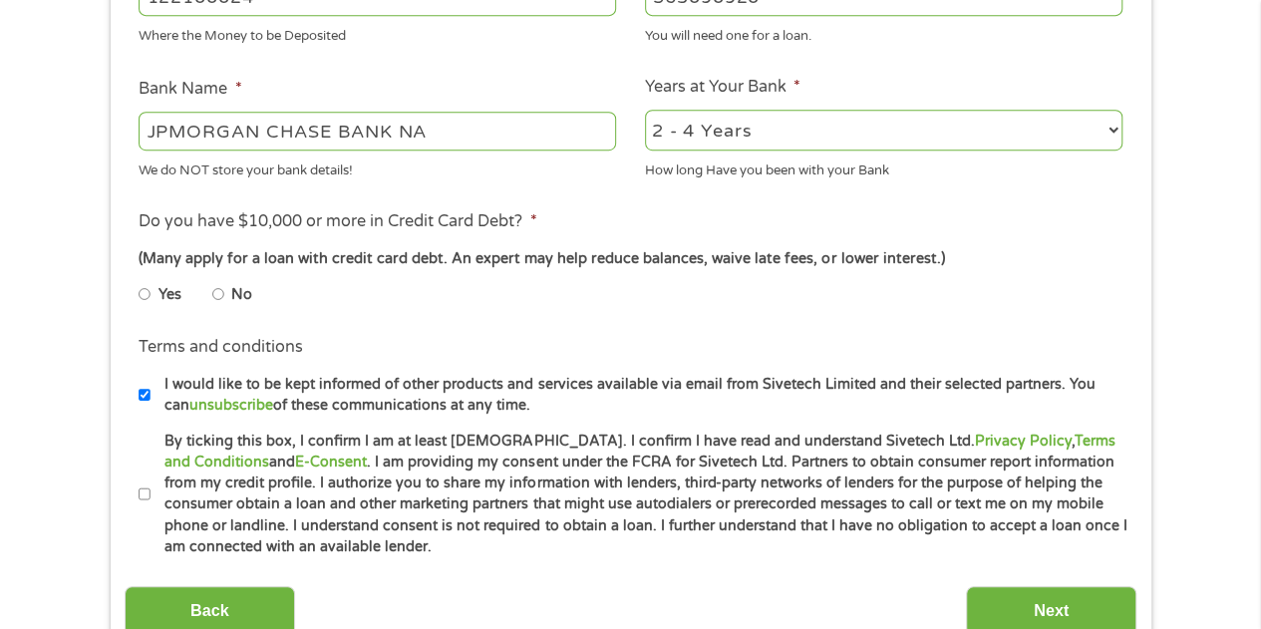
type input "563090920"
click at [133, 292] on li "Do you have $10,000 or more in Credit Card Debt? * (Many apply for a loan with …" at bounding box center [630, 265] width 1011 height 112
click at [143, 497] on input "By ticking this box, I confirm I am at least [DEMOGRAPHIC_DATA]. I confirm I ha…" at bounding box center [145, 494] width 12 height 32
checkbox input "true"
drag, startPoint x: 142, startPoint y: 396, endPoint x: 154, endPoint y: 397, distance: 12.0
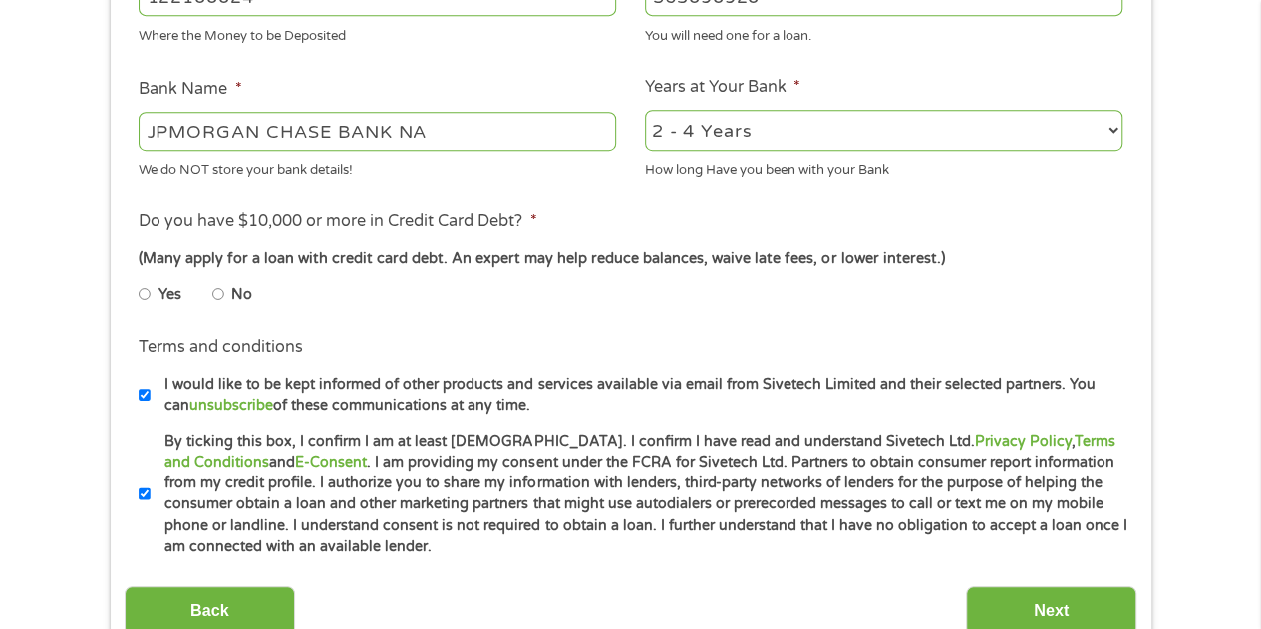
click at [142, 396] on input "I would like to be kept informed of other products and services available via e…" at bounding box center [145, 395] width 12 height 32
checkbox input "false"
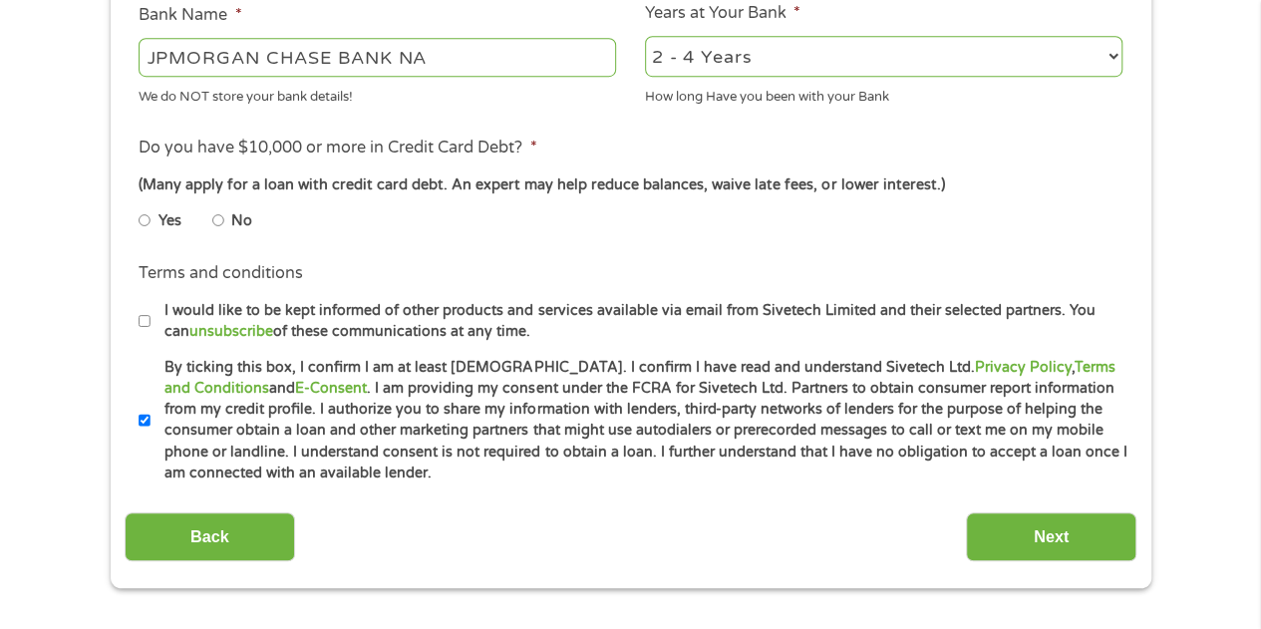
scroll to position [797, 0]
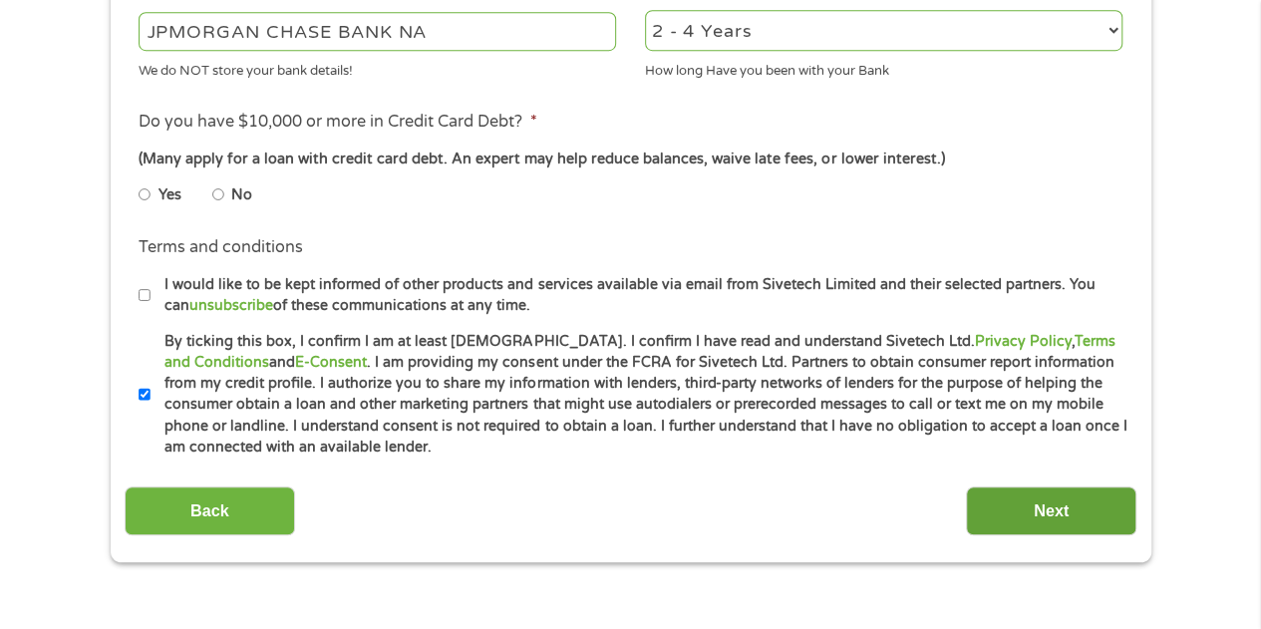
click at [1068, 509] on input "Next" at bounding box center [1051, 510] width 170 height 49
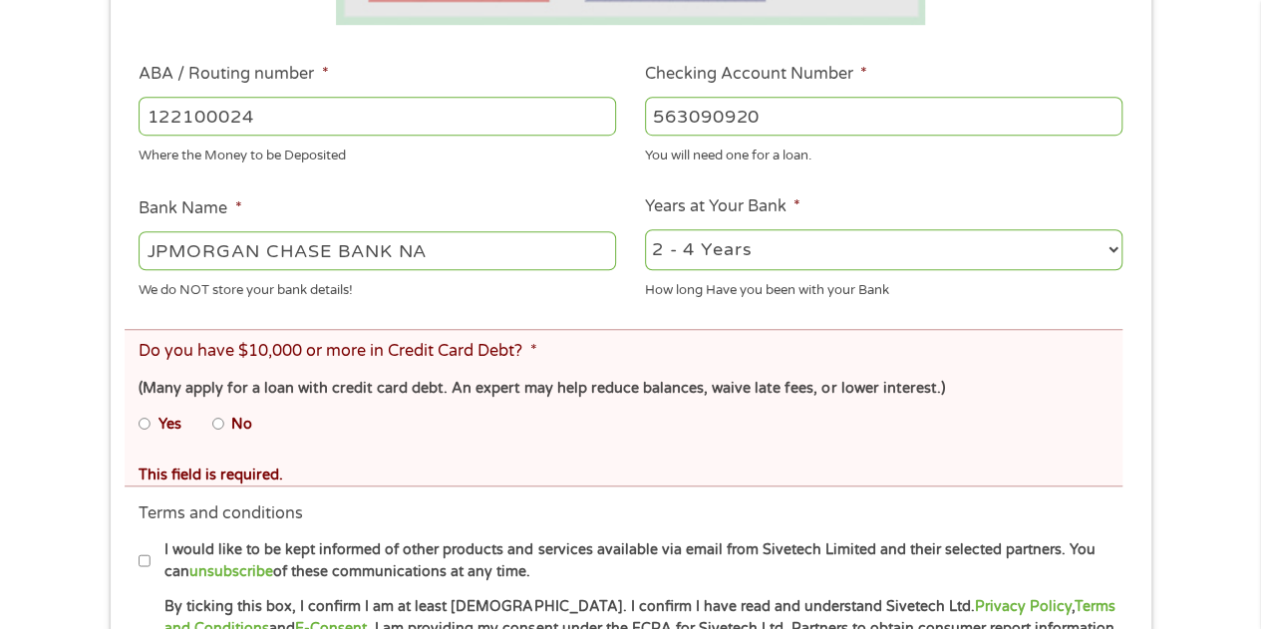
scroll to position [698, 0]
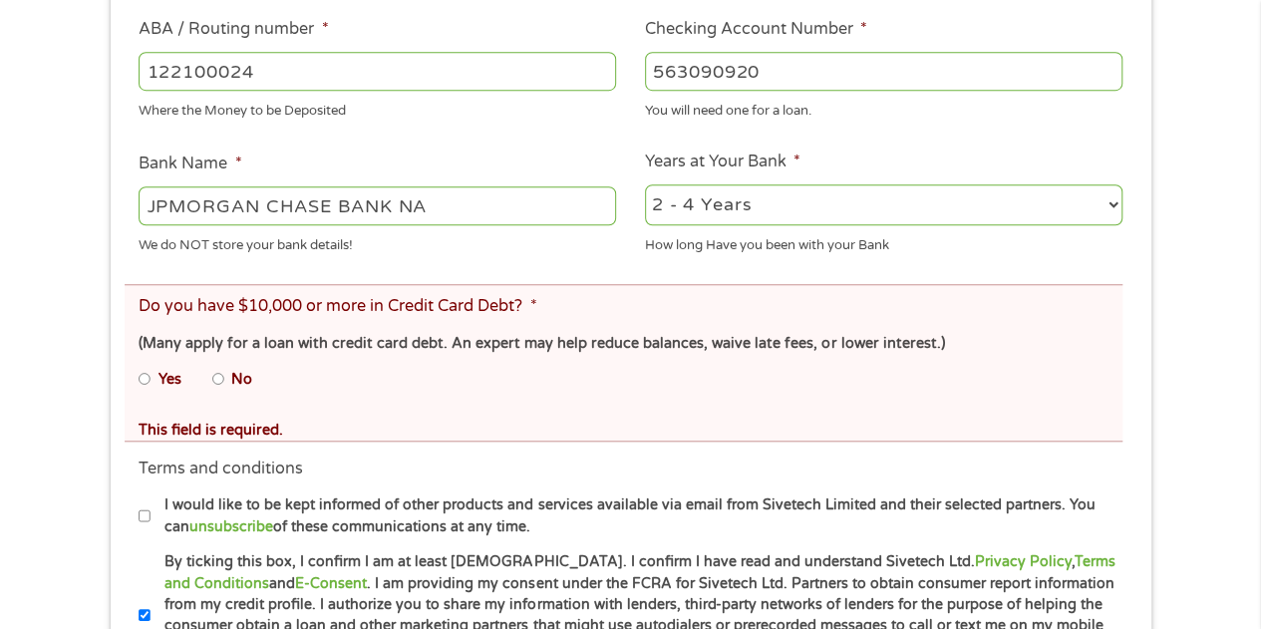
click at [148, 380] on input "Yes" at bounding box center [145, 379] width 12 height 32
radio input "true"
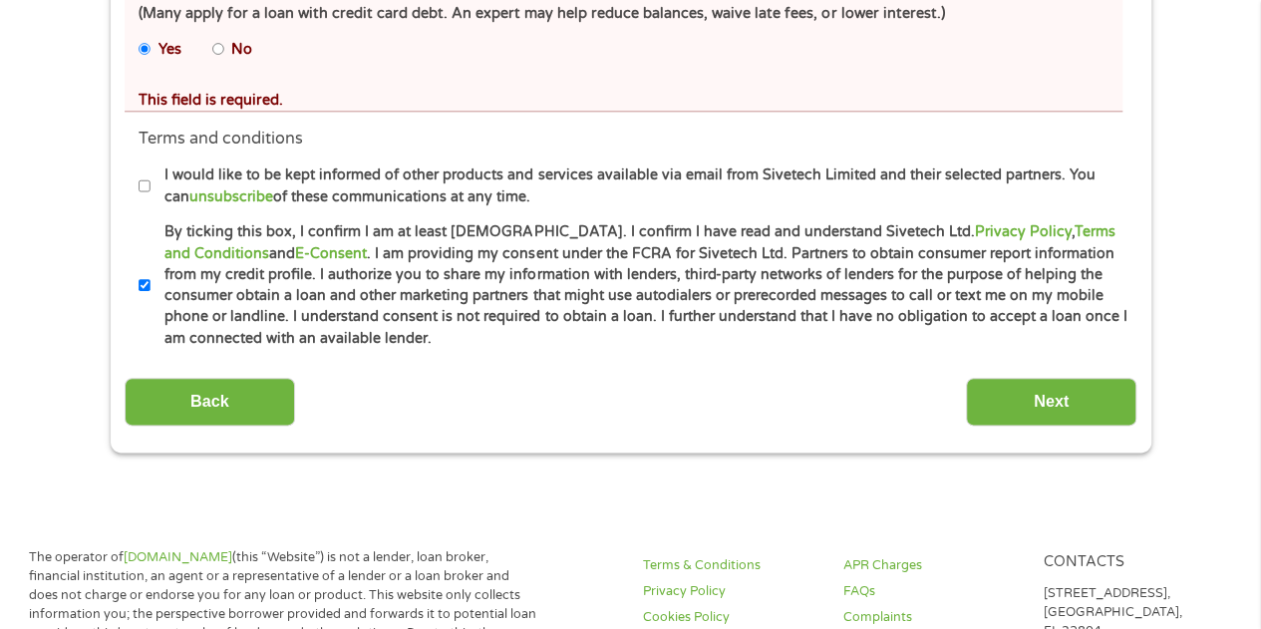
scroll to position [1096, 0]
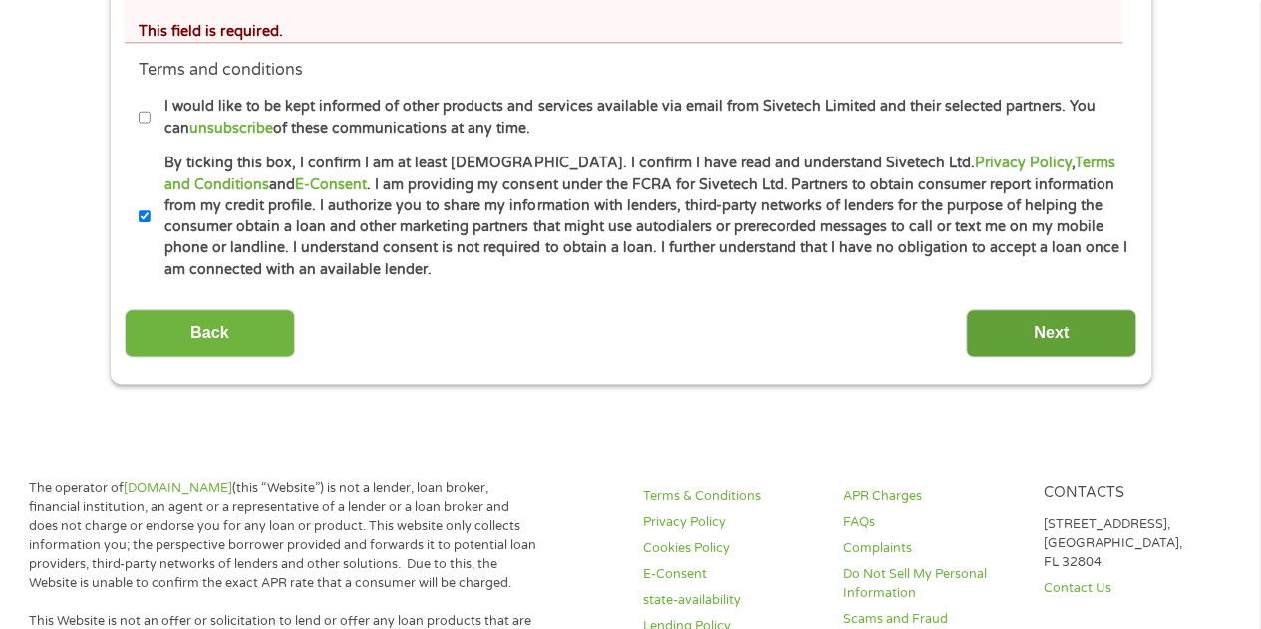
click at [1074, 335] on input "Next" at bounding box center [1051, 333] width 170 height 49
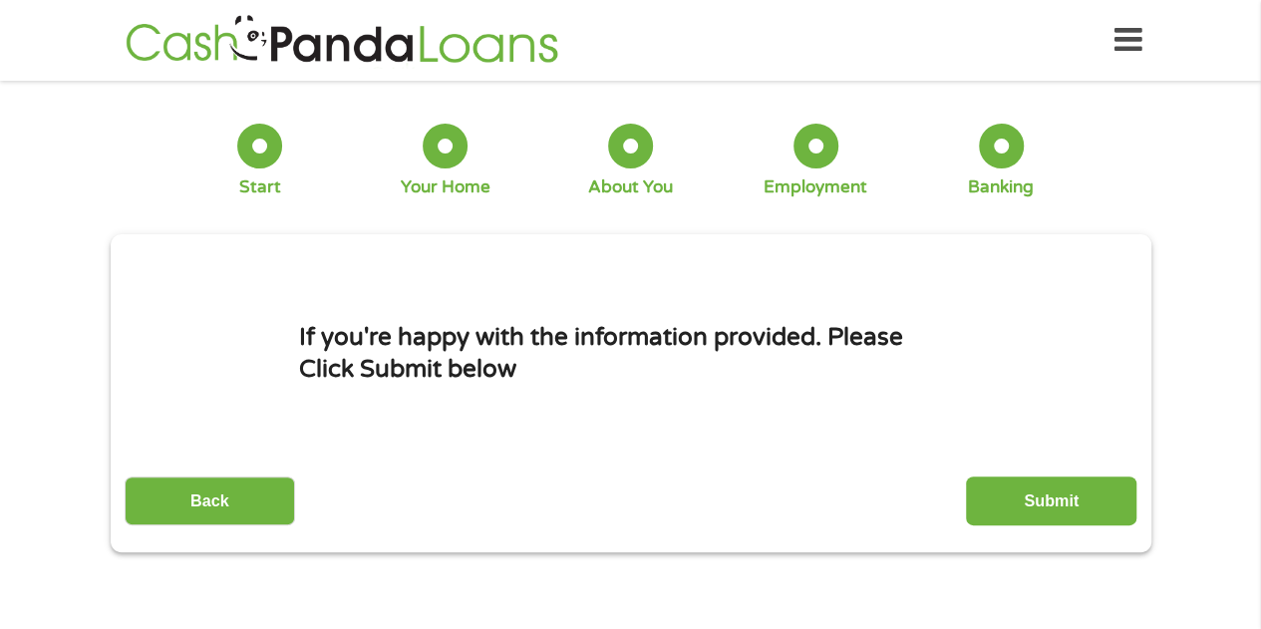
scroll to position [0, 0]
click at [1050, 498] on input "Submit" at bounding box center [1051, 500] width 170 height 49
